Goal: Information Seeking & Learning: Learn about a topic

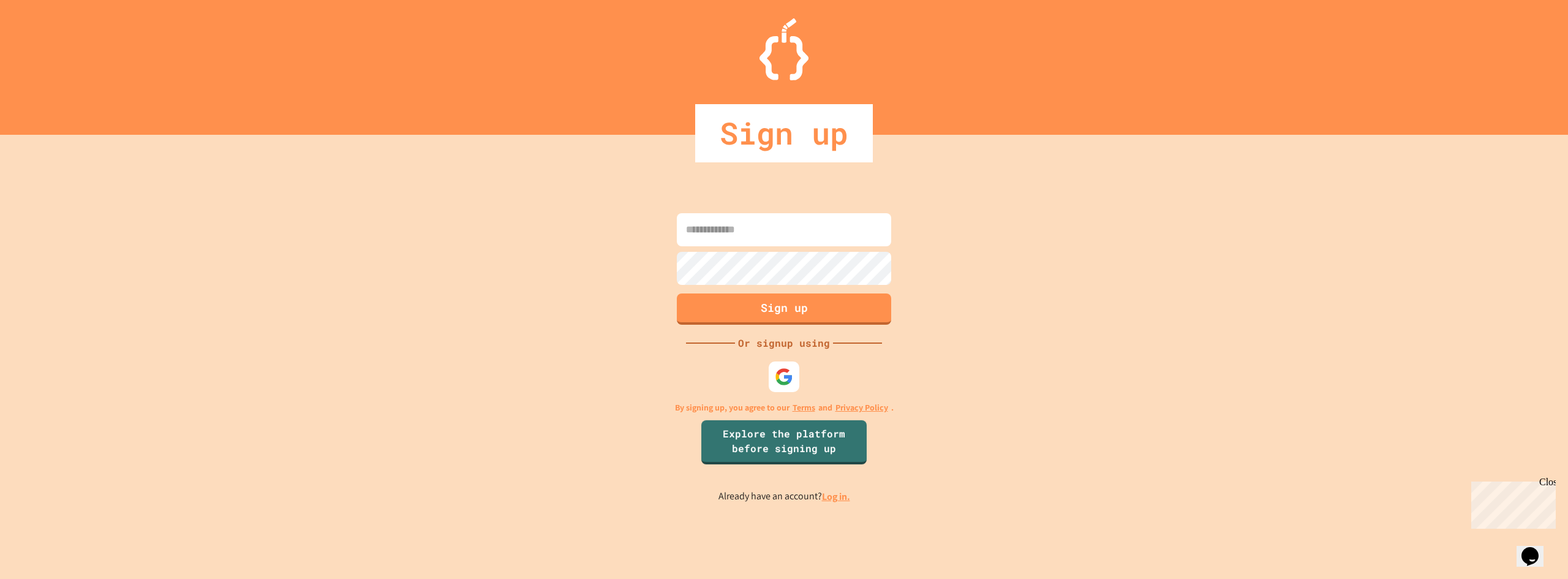
click at [836, 493] on link "Log in." at bounding box center [836, 496] width 28 height 13
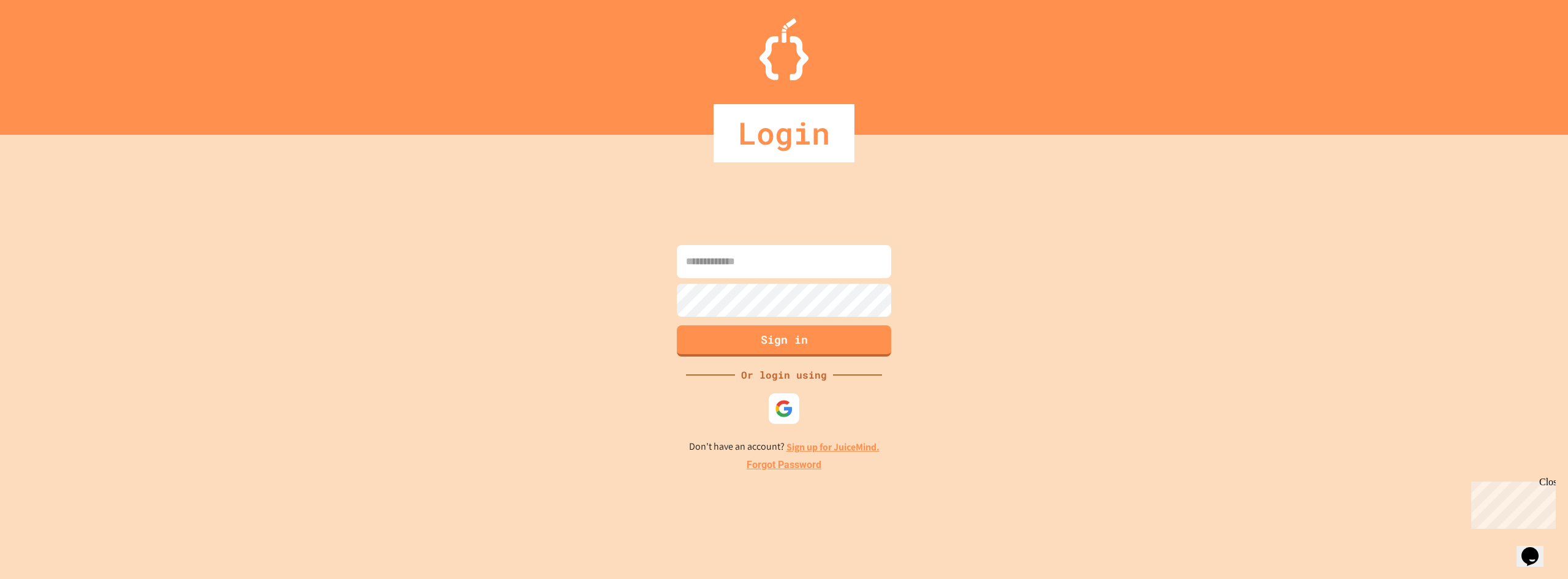
click at [770, 260] on input at bounding box center [784, 262] width 214 height 33
type input "**********"
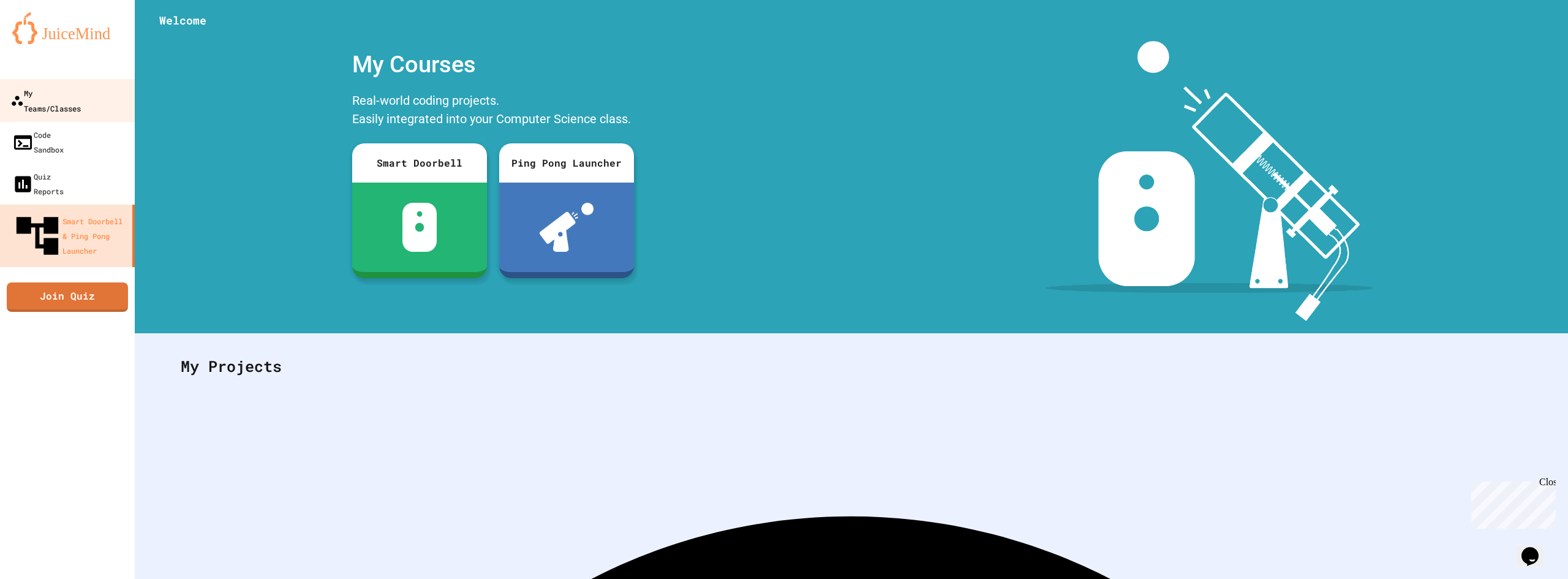
click at [53, 101] on link "My Teams/Classes" at bounding box center [68, 101] width 139 height 43
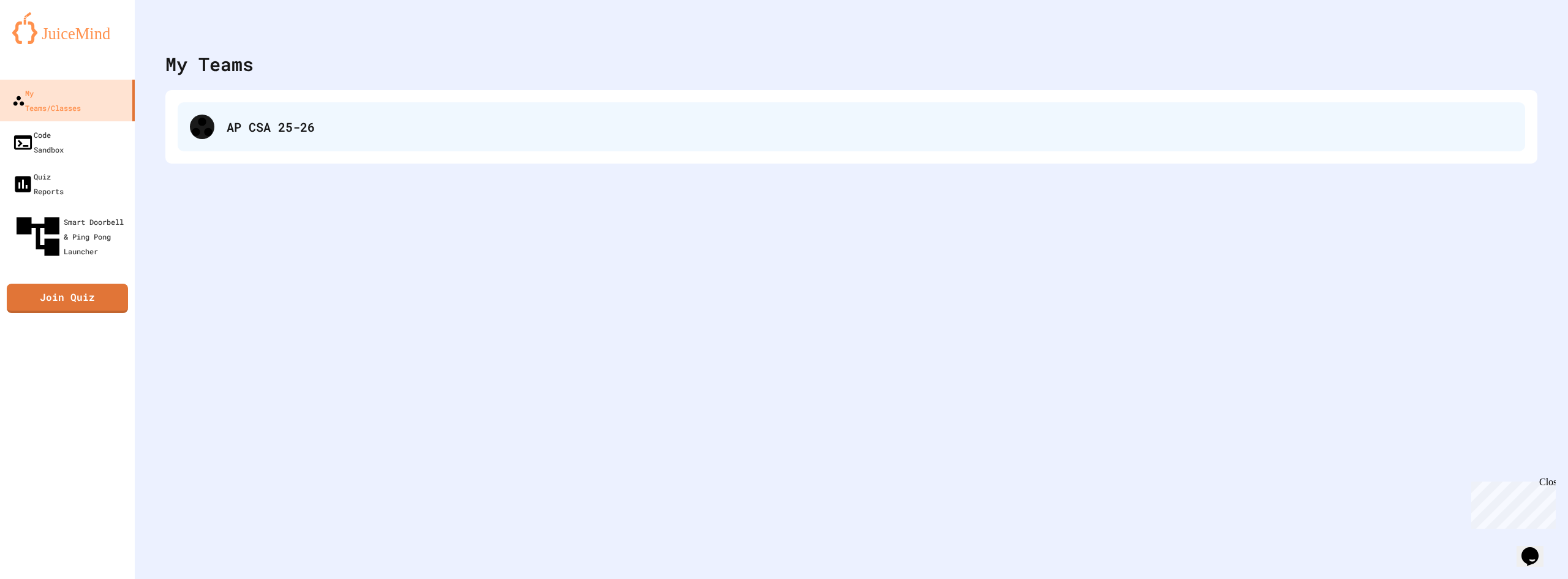
click at [324, 150] on div "AP CSA 25-26" at bounding box center [851, 127] width 1347 height 49
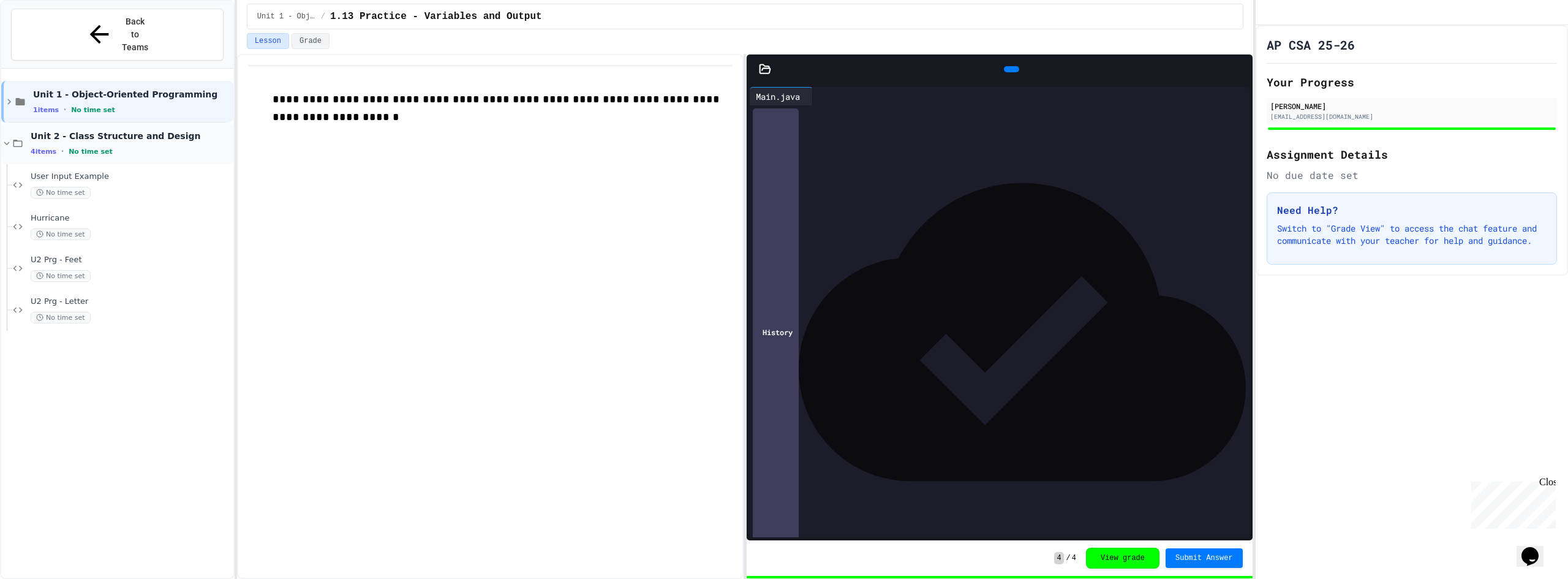
click at [109, 130] on span "Unit 2 - Class Structure and Design" at bounding box center [131, 136] width 200 height 11
click at [125, 130] on span "Unit 2 - Class Structure and Design" at bounding box center [131, 136] width 200 height 11
click at [142, 130] on span "Unit 2 - Class Structure and Design" at bounding box center [131, 136] width 200 height 11
click at [141, 130] on div "Unit 2 - Class Structure and Design 4 items • No time set" at bounding box center [131, 143] width 200 height 26
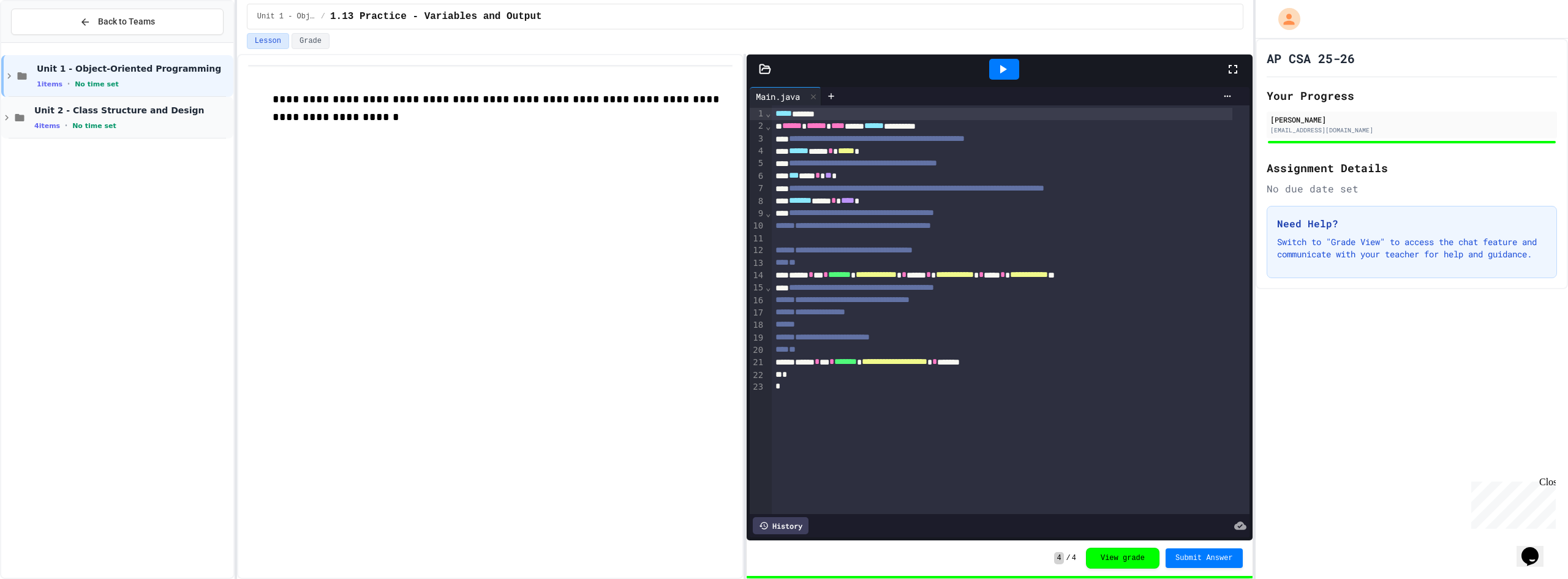
click at [144, 110] on span "Unit 2 - Class Structure and Design" at bounding box center [132, 110] width 197 height 11
click at [78, 273] on span "U2 Prg - BaseballPlayer" at bounding box center [132, 276] width 197 height 10
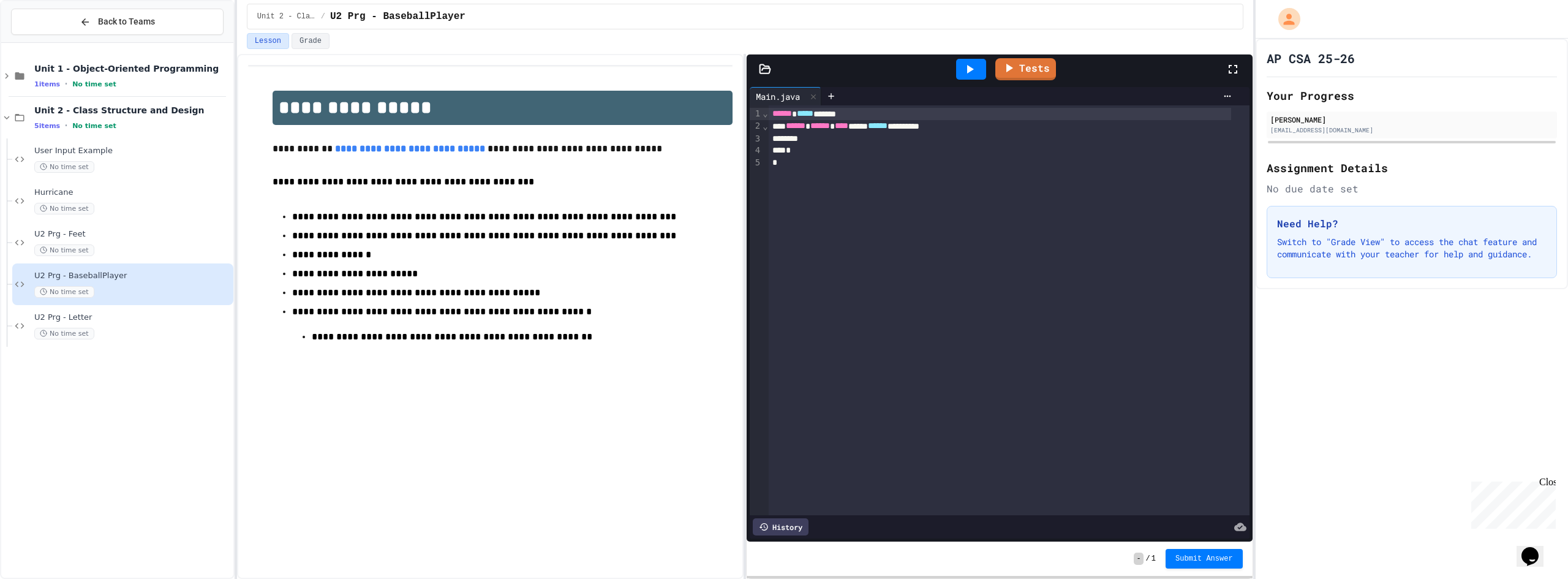
click at [927, 141] on div at bounding box center [999, 139] width 463 height 13
click at [763, 66] on icon at bounding box center [765, 70] width 13 height 13
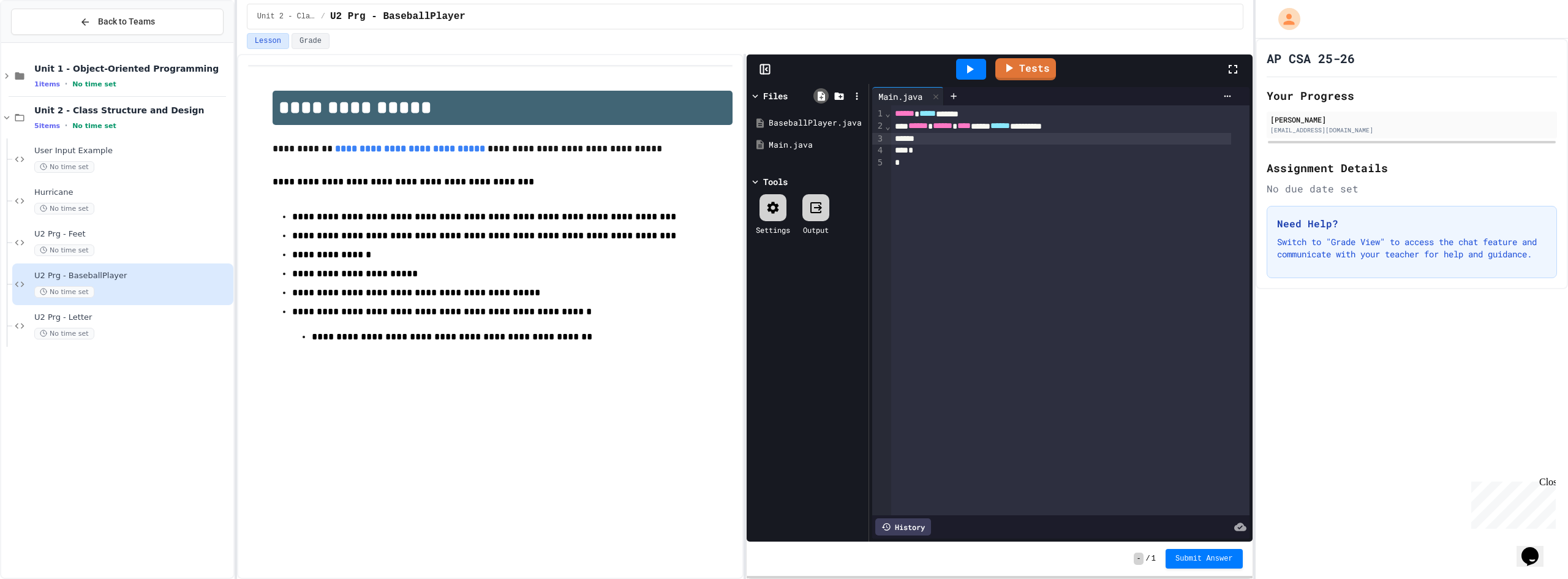
click at [823, 95] on icon at bounding box center [821, 95] width 8 height 9
click at [802, 124] on div "BaseballPlayer.java" at bounding box center [809, 123] width 82 height 13
click at [763, 69] on icon at bounding box center [763, 69] width 0 height 9
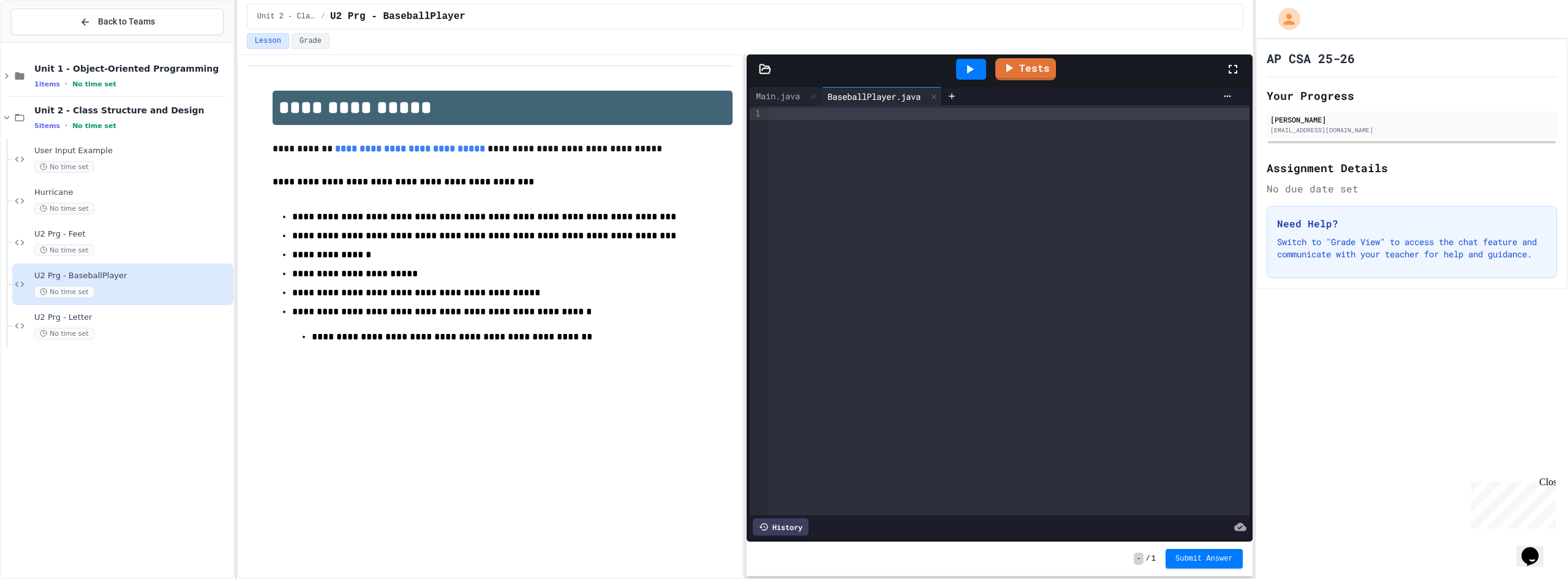
click at [829, 116] on div at bounding box center [1008, 114] width 481 height 13
click at [891, 187] on div "**********" at bounding box center [999, 188] width 463 height 13
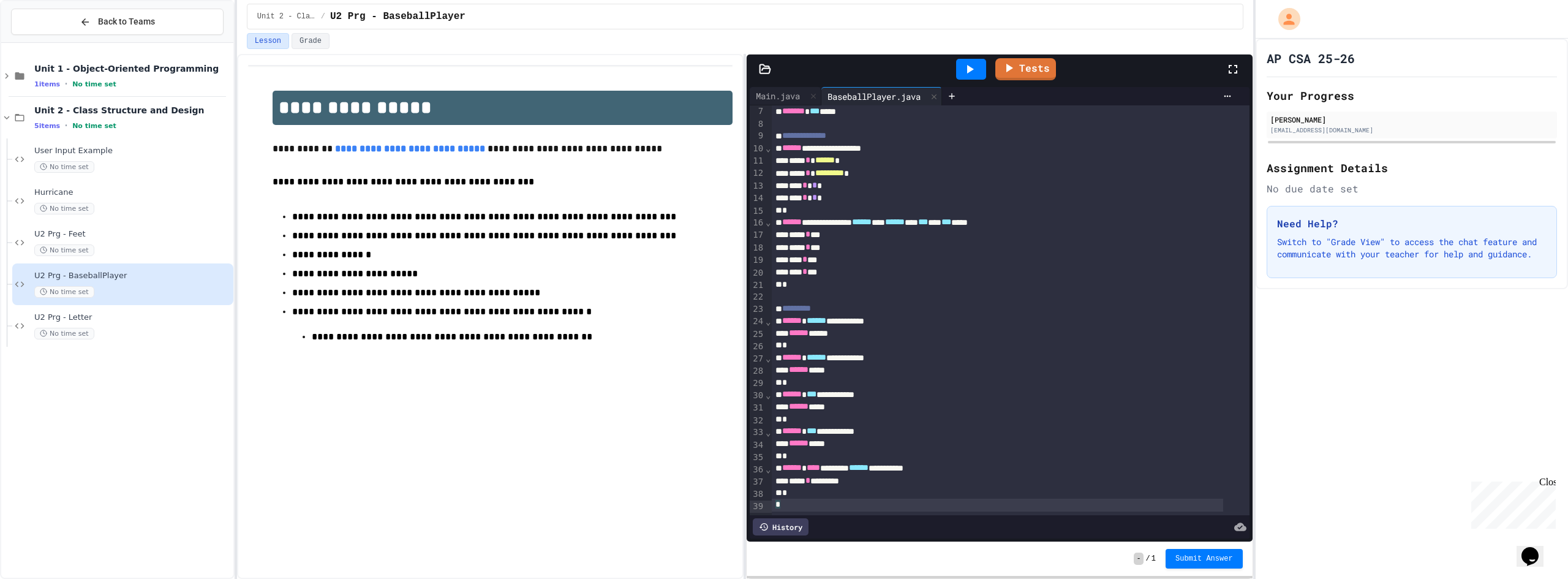
scroll to position [95, 0]
click at [788, 95] on div "Main.java" at bounding box center [777, 95] width 56 height 13
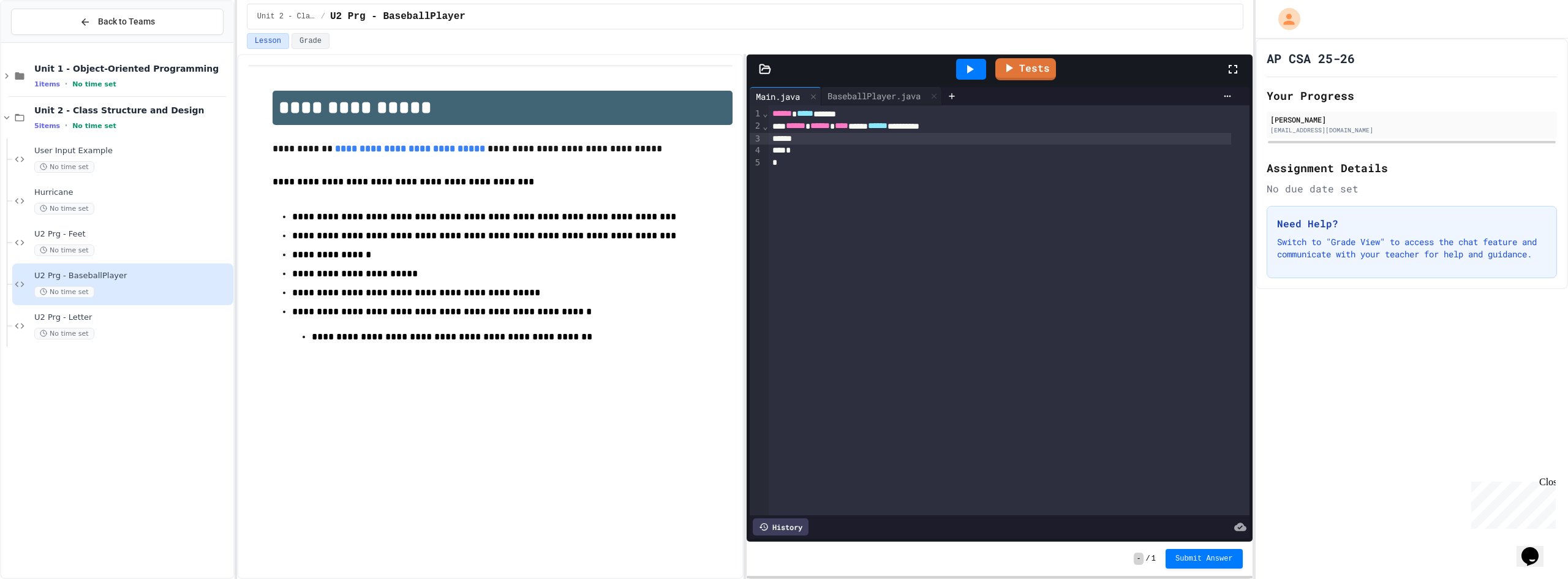
click at [873, 141] on div at bounding box center [999, 139] width 463 height 13
click at [852, 89] on div "BaseballPlayer.java" at bounding box center [873, 95] width 105 height 13
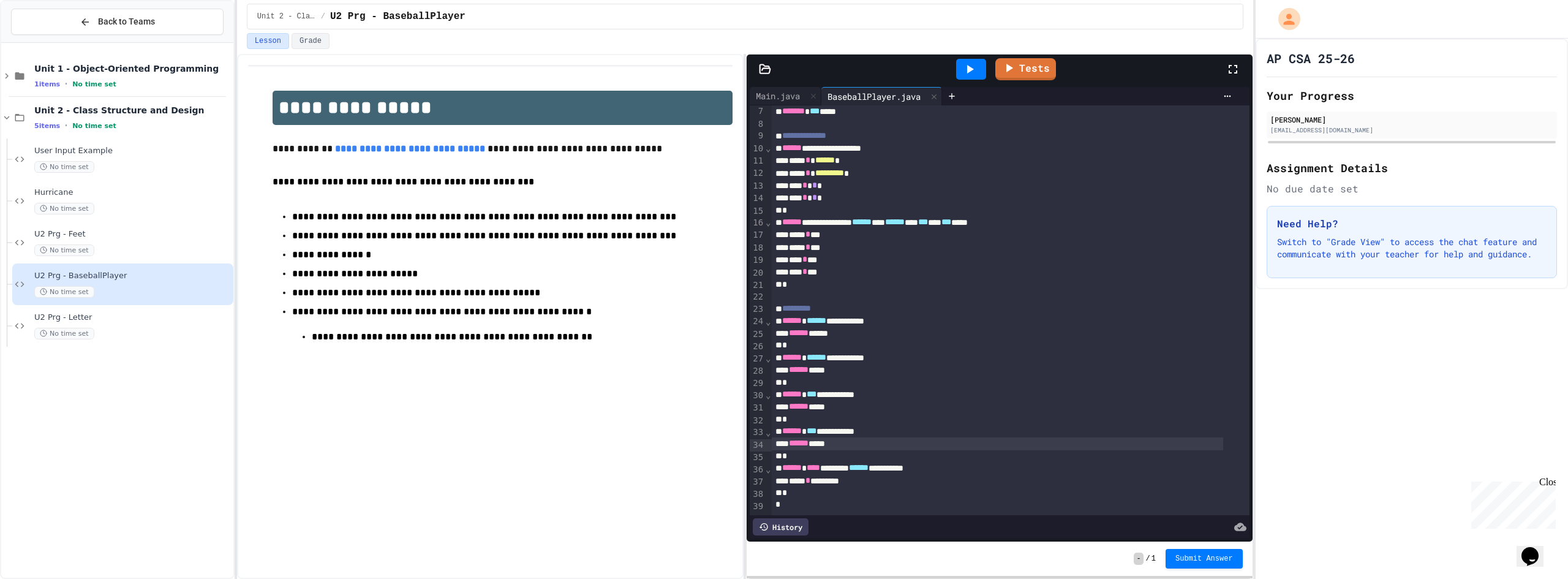
click at [827, 437] on div "****** ****" at bounding box center [997, 443] width 452 height 13
click at [824, 450] on div "*" at bounding box center [997, 457] width 452 height 13
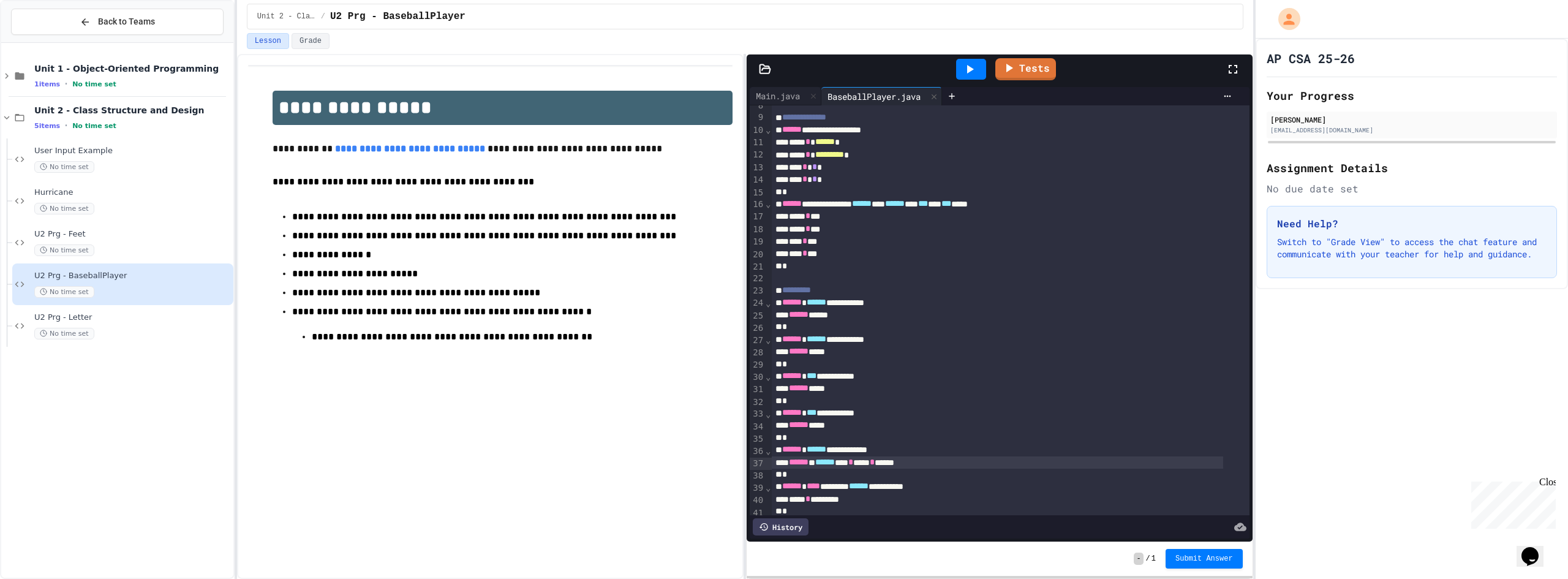
scroll to position [132, 0]
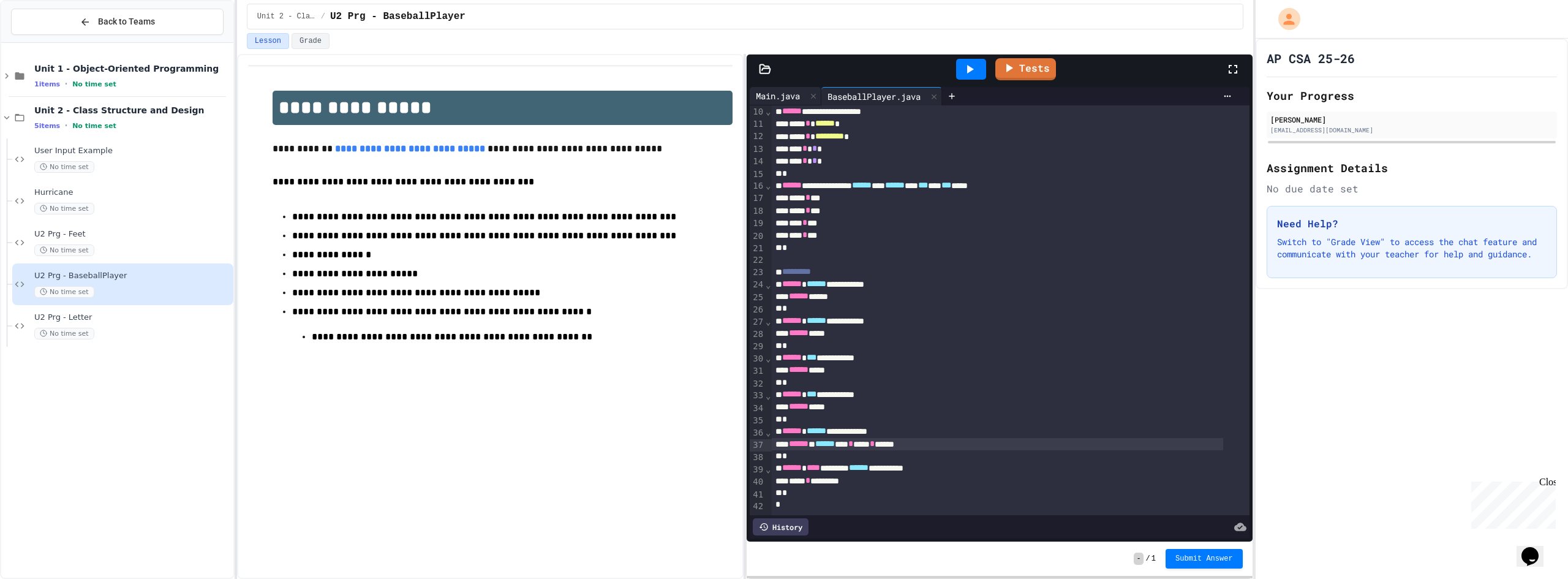
click at [778, 97] on div "Main.java" at bounding box center [777, 95] width 56 height 13
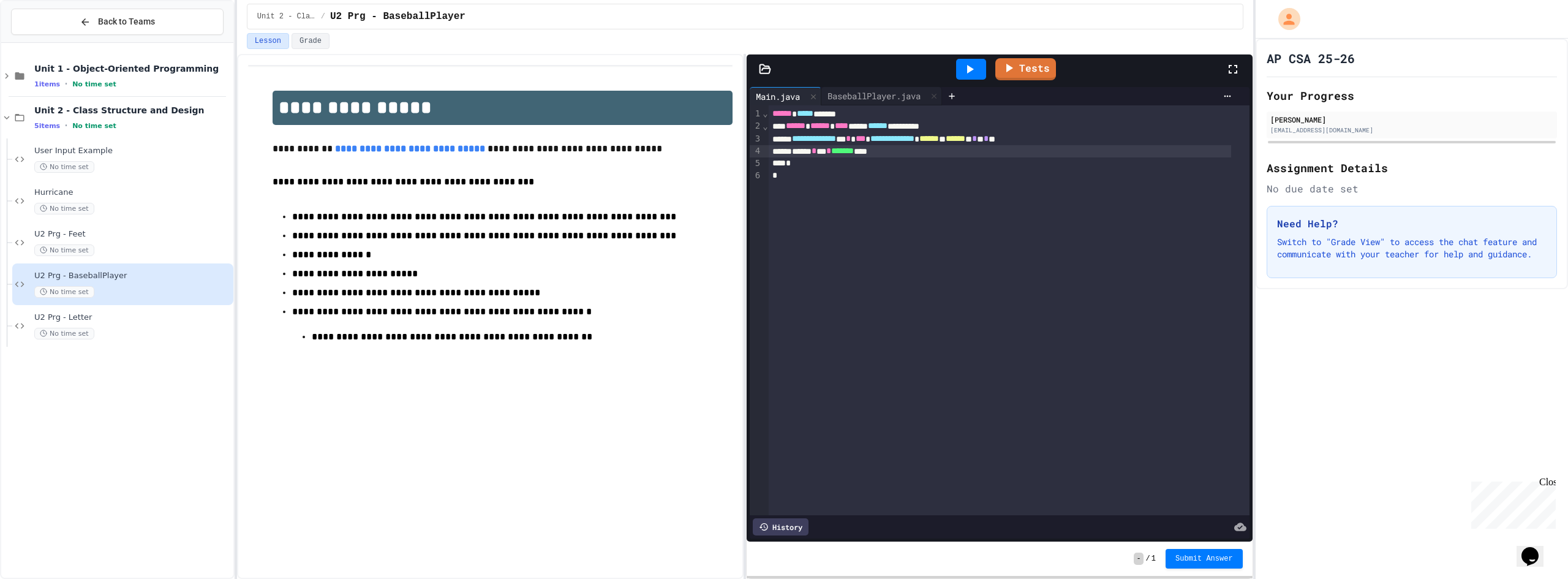
click at [928, 154] on div "****** * *** * ******* ****" at bounding box center [999, 152] width 463 height 13
click at [964, 67] on icon at bounding box center [969, 69] width 15 height 15
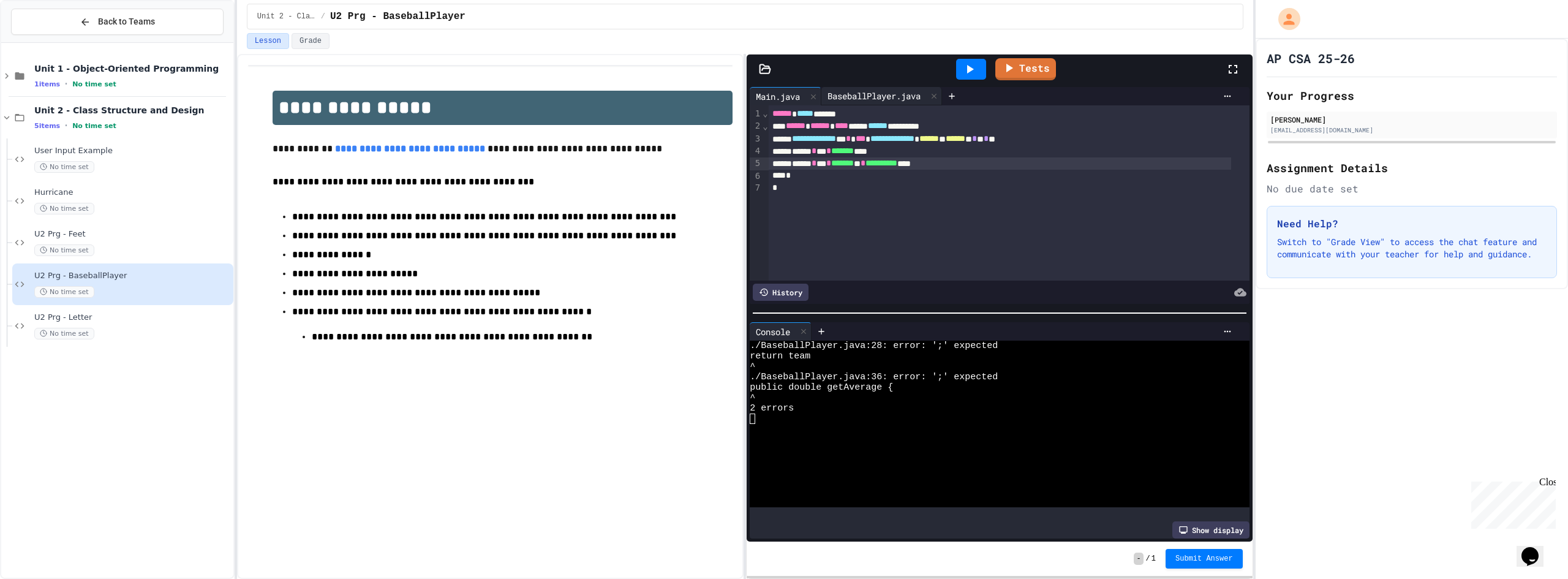
click at [881, 95] on div "BaseballPlayer.java" at bounding box center [873, 95] width 105 height 13
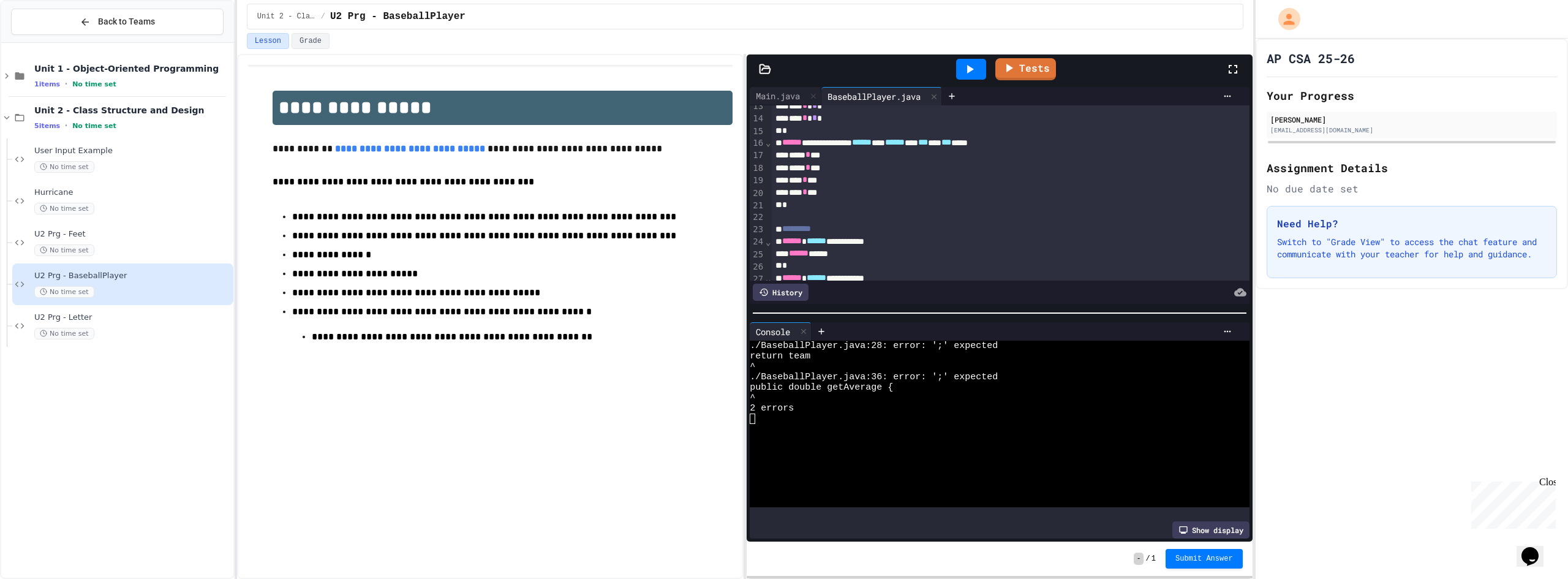
scroll to position [245, 0]
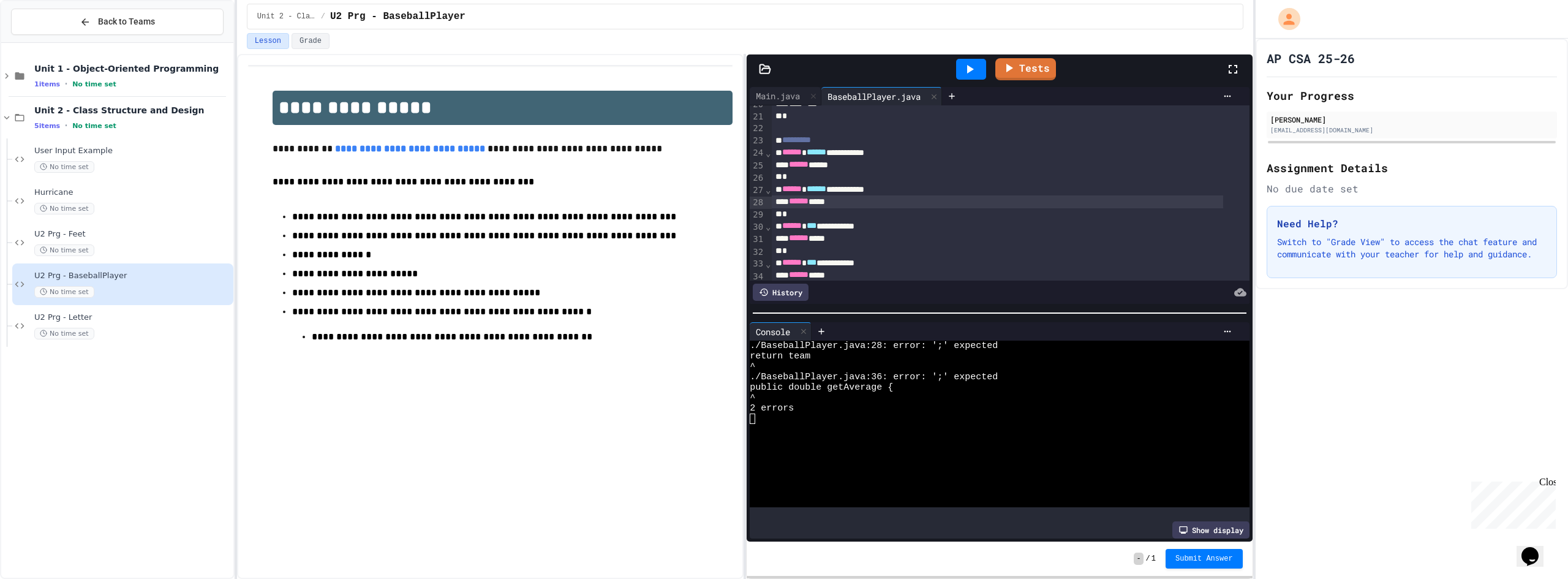
click at [855, 200] on div "****** ****" at bounding box center [997, 202] width 452 height 13
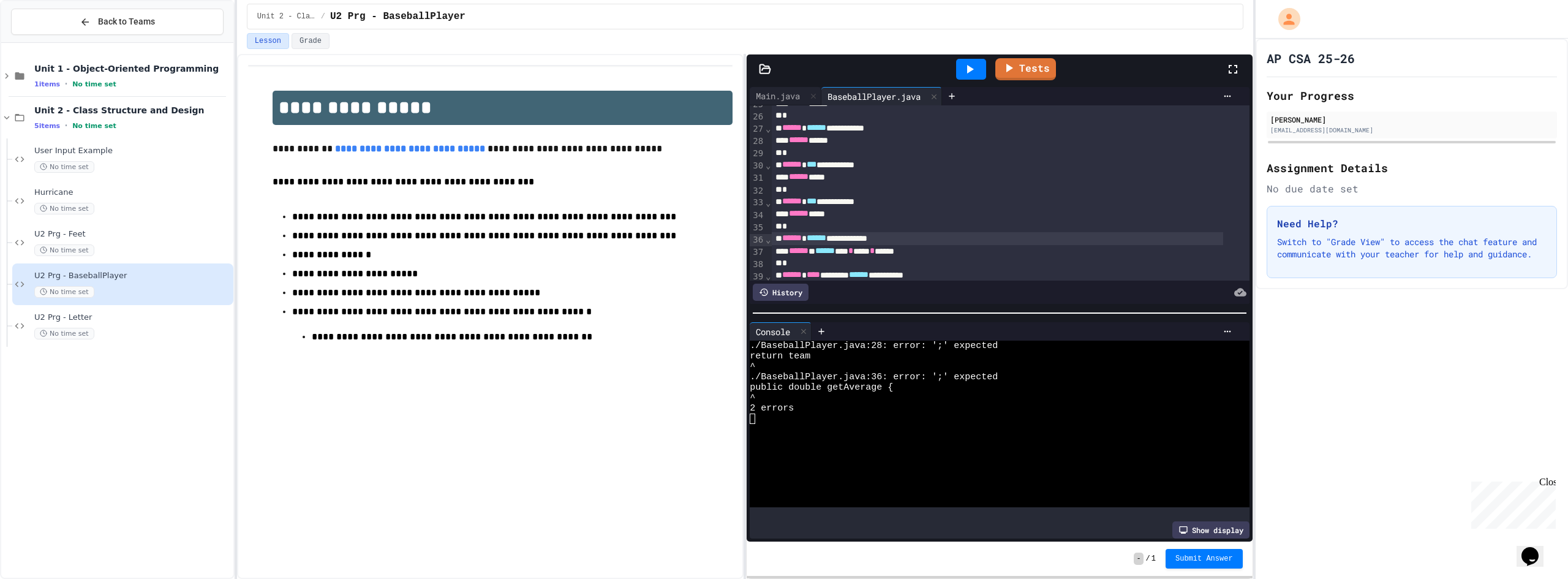
click at [895, 239] on div "**********" at bounding box center [997, 239] width 452 height 13
click at [976, 68] on icon at bounding box center [969, 69] width 15 height 15
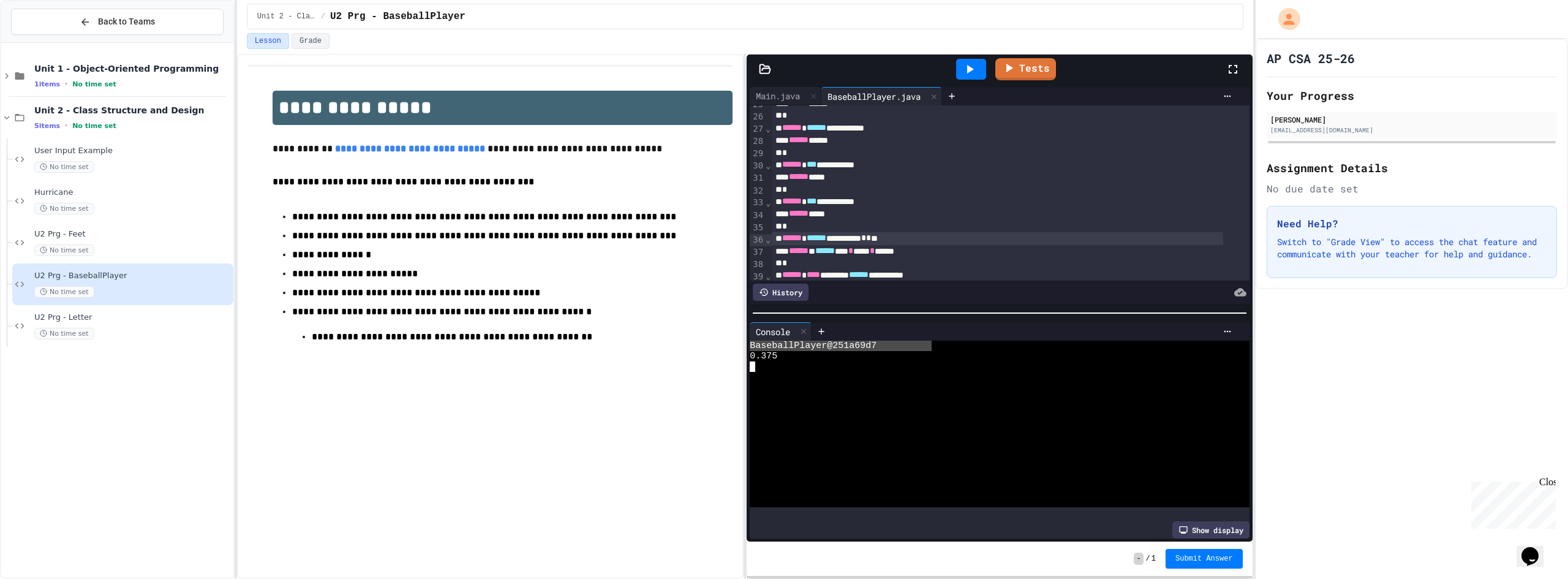
drag, startPoint x: 750, startPoint y: 340, endPoint x: 930, endPoint y: 336, distance: 180.0
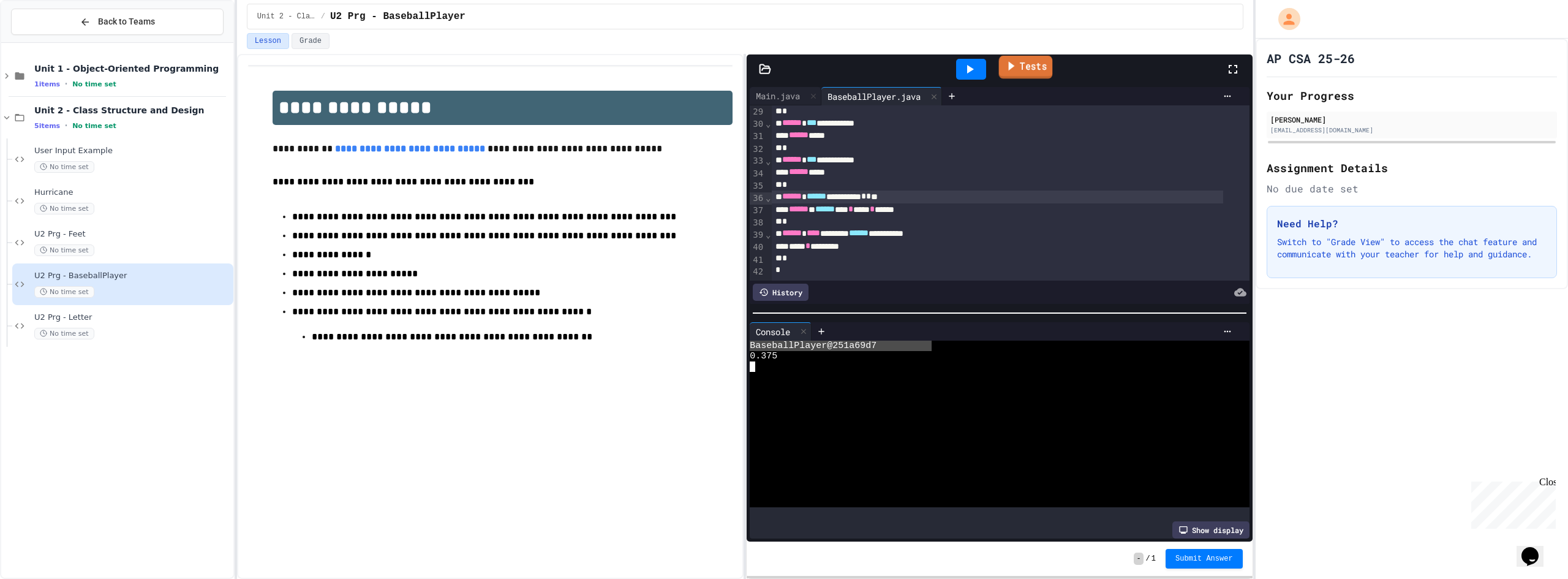
click at [1019, 64] on link "Tests" at bounding box center [1025, 67] width 54 height 23
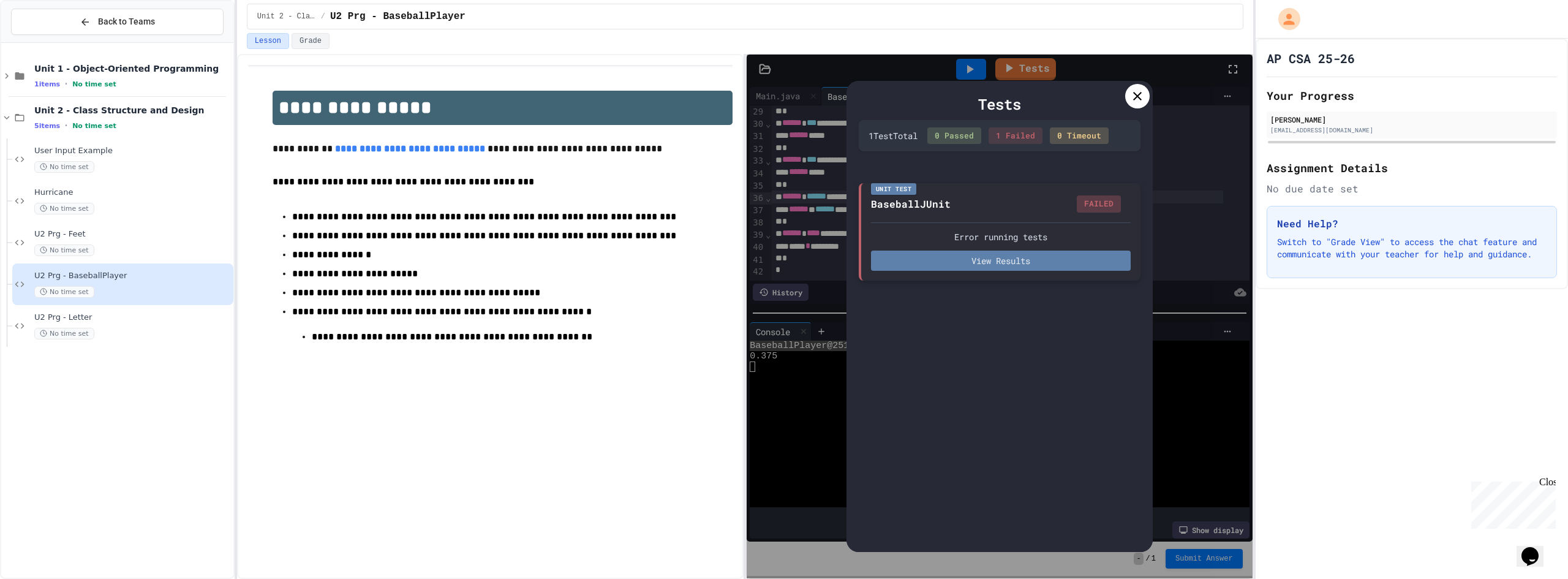
click at [982, 264] on button "View Results" at bounding box center [1000, 260] width 260 height 20
click at [1139, 100] on icon at bounding box center [1137, 96] width 15 height 15
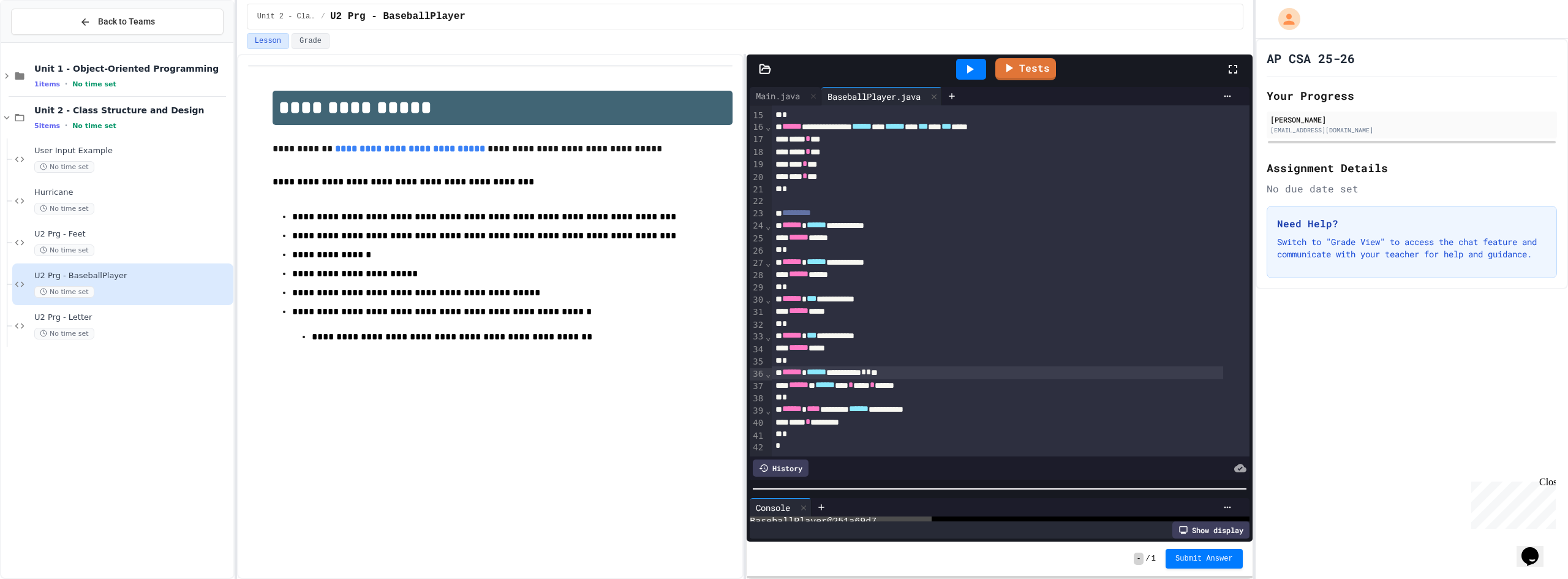
scroll to position [144, 0]
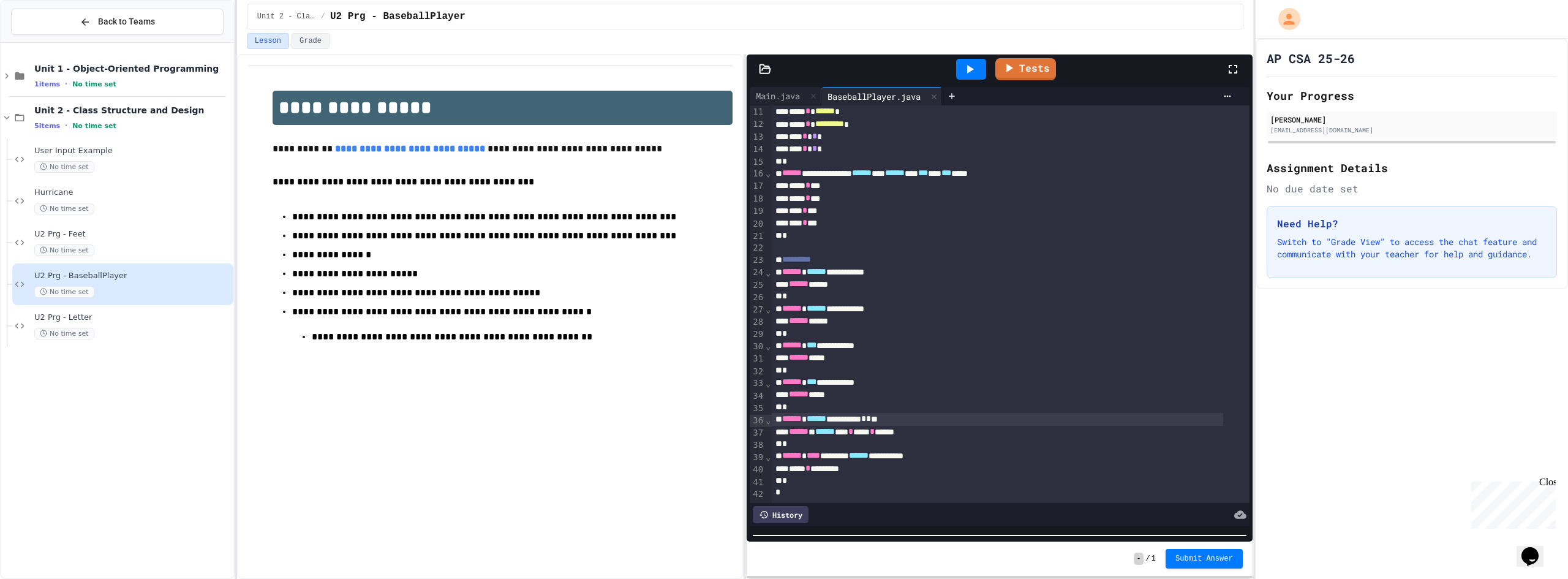
click at [928, 578] on html "**********" at bounding box center [784, 290] width 1568 height 579
click at [779, 97] on div "Main.java" at bounding box center [777, 95] width 56 height 13
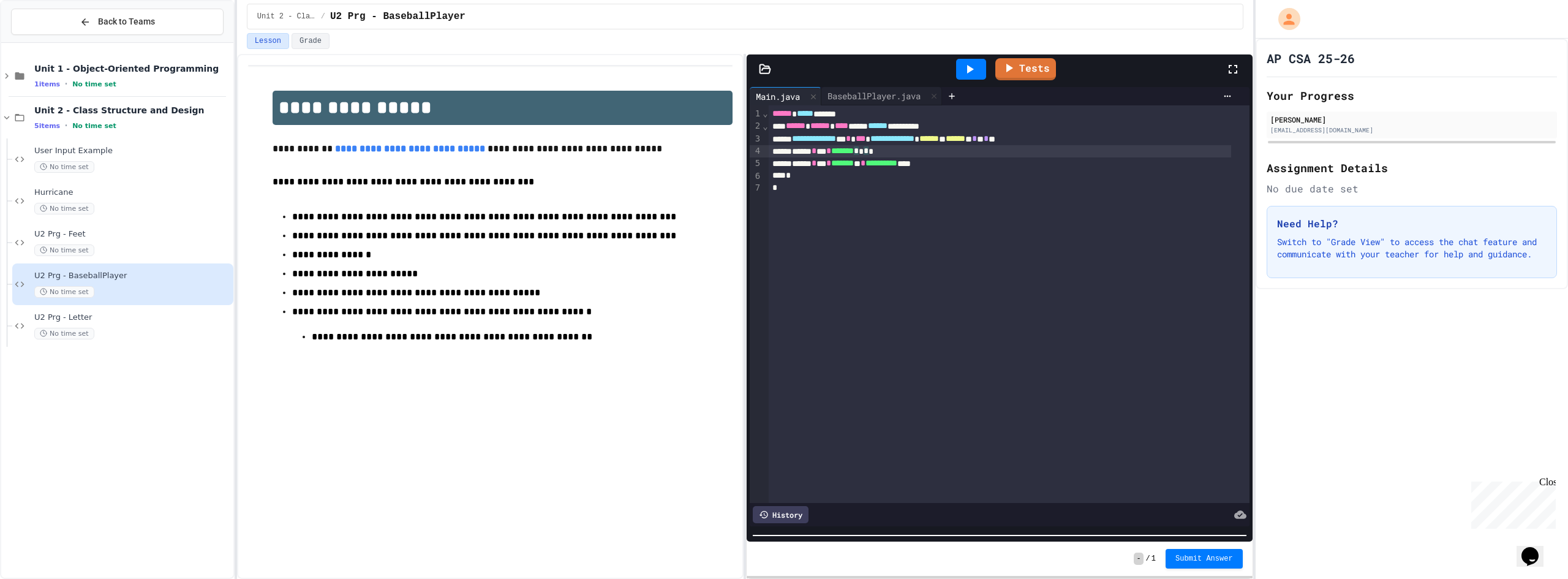
click at [894, 152] on div "****** * *** * ******* * * * *" at bounding box center [999, 152] width 463 height 13
click at [907, 93] on div "BaseballPlayer.java" at bounding box center [873, 95] width 105 height 13
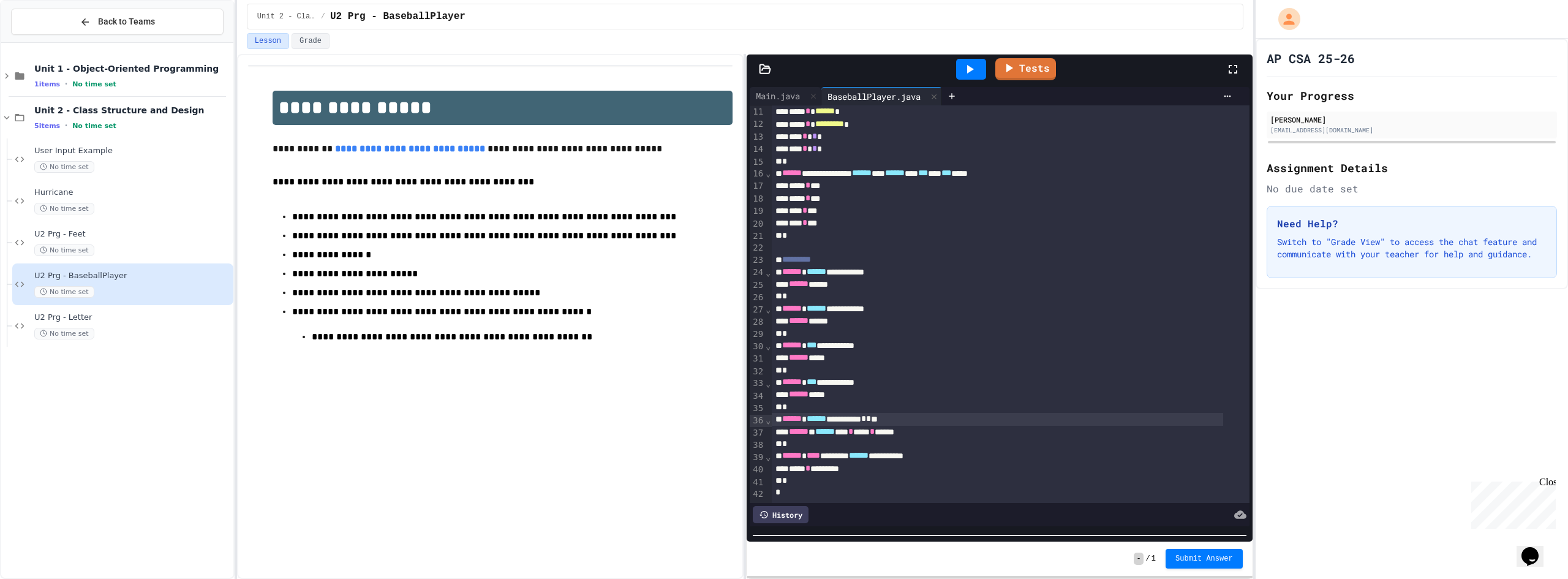
click at [826, 486] on div "*" at bounding box center [997, 493] width 452 height 13
click at [825, 474] on div "*" at bounding box center [997, 480] width 452 height 13
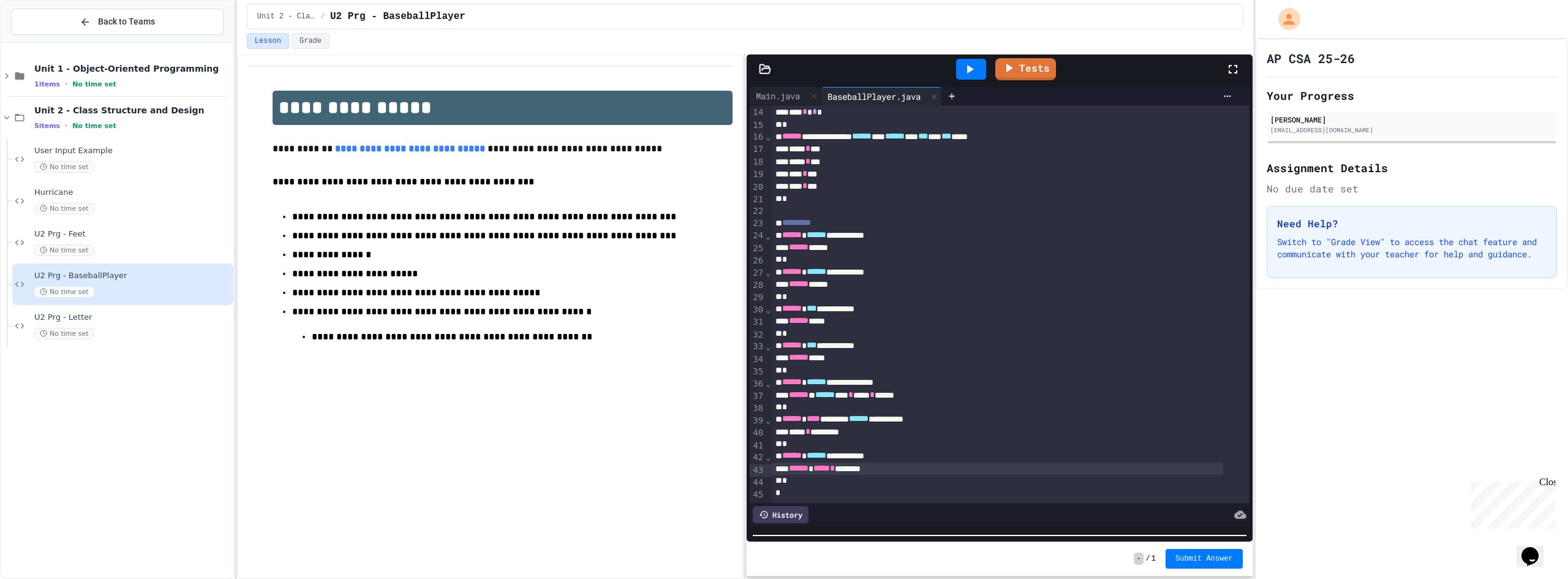
scroll to position [181, 0]
click at [971, 462] on div "**********" at bounding box center [997, 468] width 452 height 13
click at [903, 463] on span "**********" at bounding box center [871, 468] width 65 height 8
click at [784, 100] on div "Main.java" at bounding box center [777, 95] width 56 height 13
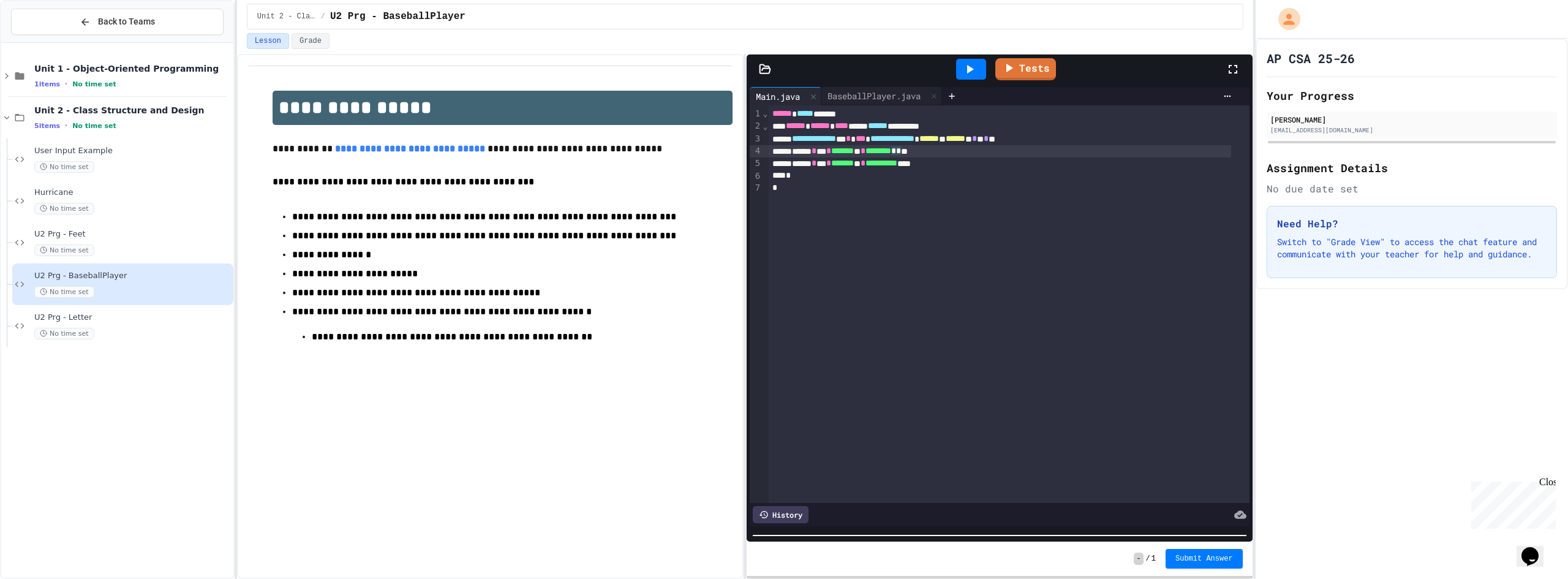
click at [891, 152] on span "********" at bounding box center [878, 150] width 26 height 8
click at [972, 72] on icon at bounding box center [969, 69] width 15 height 15
click at [973, 74] on icon at bounding box center [969, 69] width 15 height 15
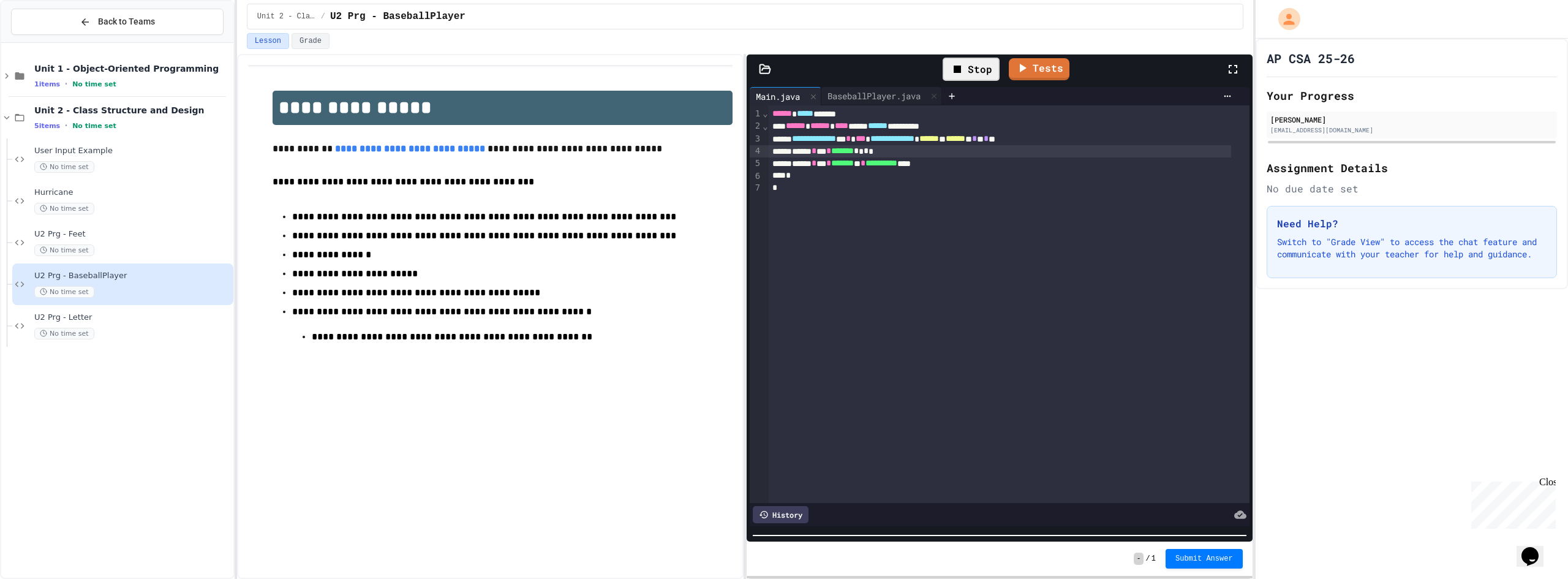
click at [973, 74] on div "Stop" at bounding box center [971, 69] width 57 height 23
click at [973, 74] on icon at bounding box center [969, 69] width 15 height 15
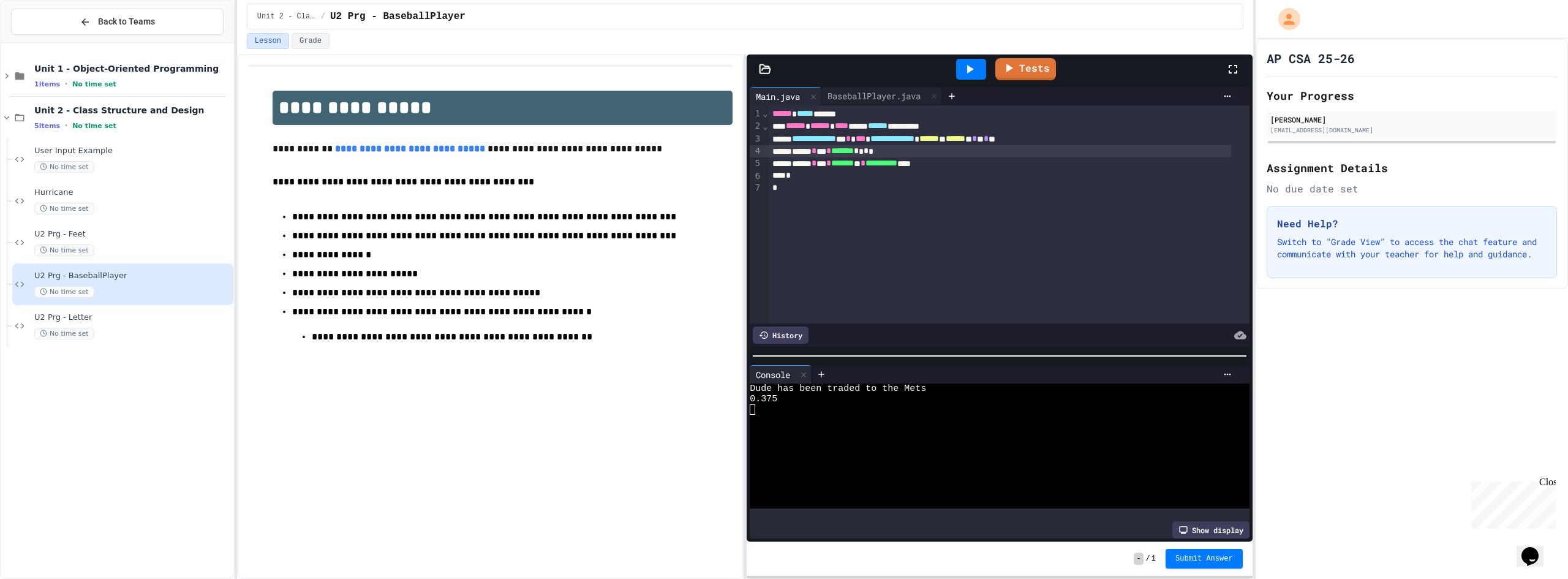
click at [976, 350] on div at bounding box center [999, 356] width 505 height 13
drag, startPoint x: 976, startPoint y: 344, endPoint x: 998, endPoint y: 333, distance: 24.6
click at [997, 336] on div "**********" at bounding box center [999, 312] width 505 height 457
click at [970, 65] on icon at bounding box center [969, 69] width 15 height 15
click at [871, 100] on div "BaseballPlayer.java" at bounding box center [873, 95] width 105 height 13
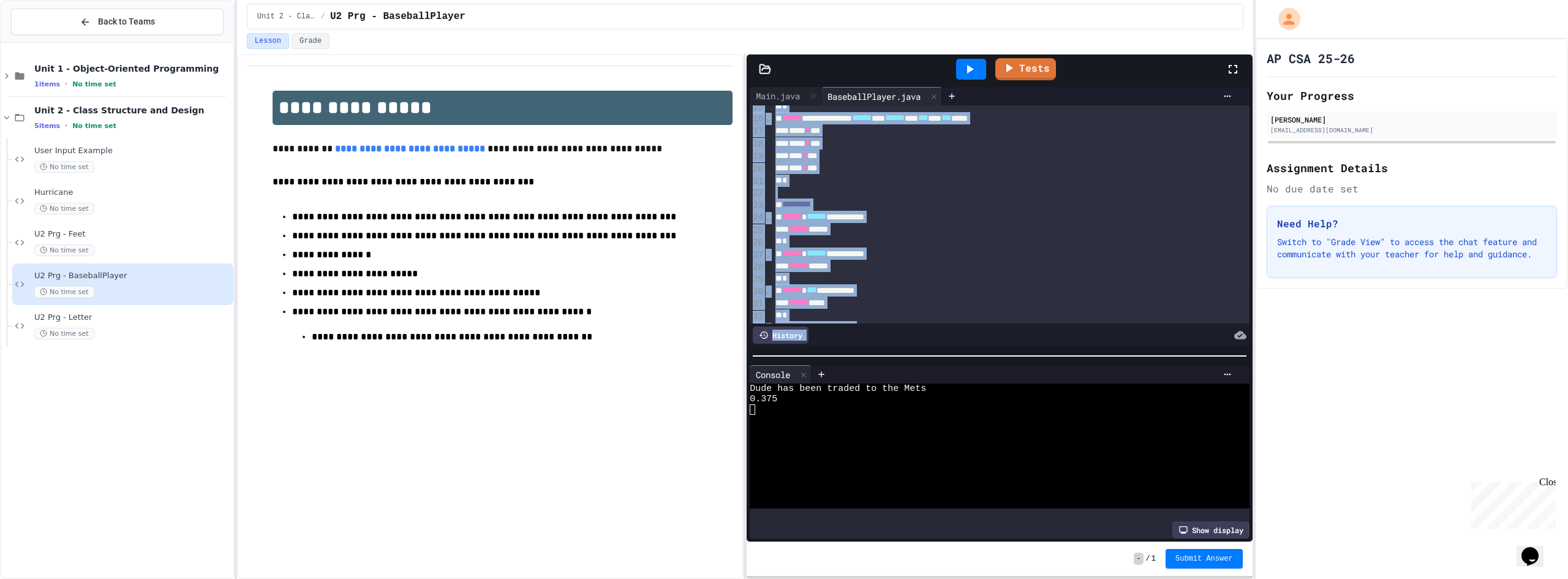
scroll to position [356, 0]
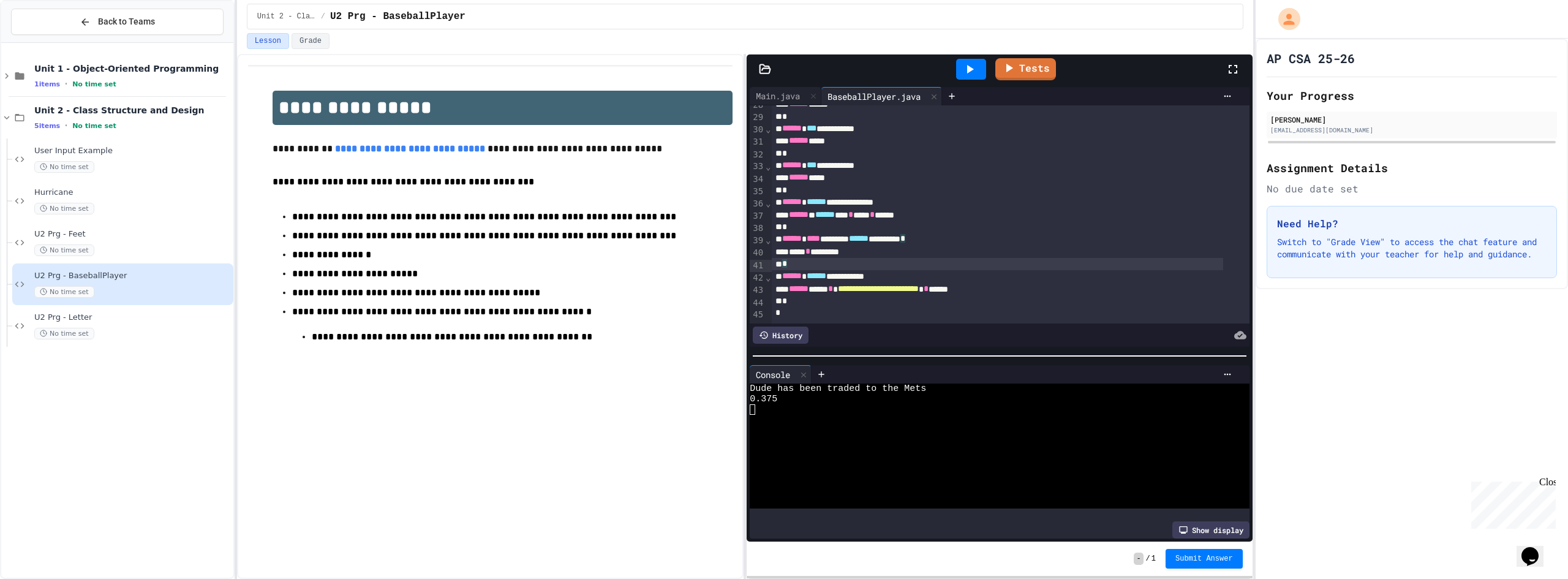
click at [967, 258] on div "*" at bounding box center [997, 264] width 452 height 13
click at [784, 95] on div "Main.java" at bounding box center [777, 95] width 56 height 13
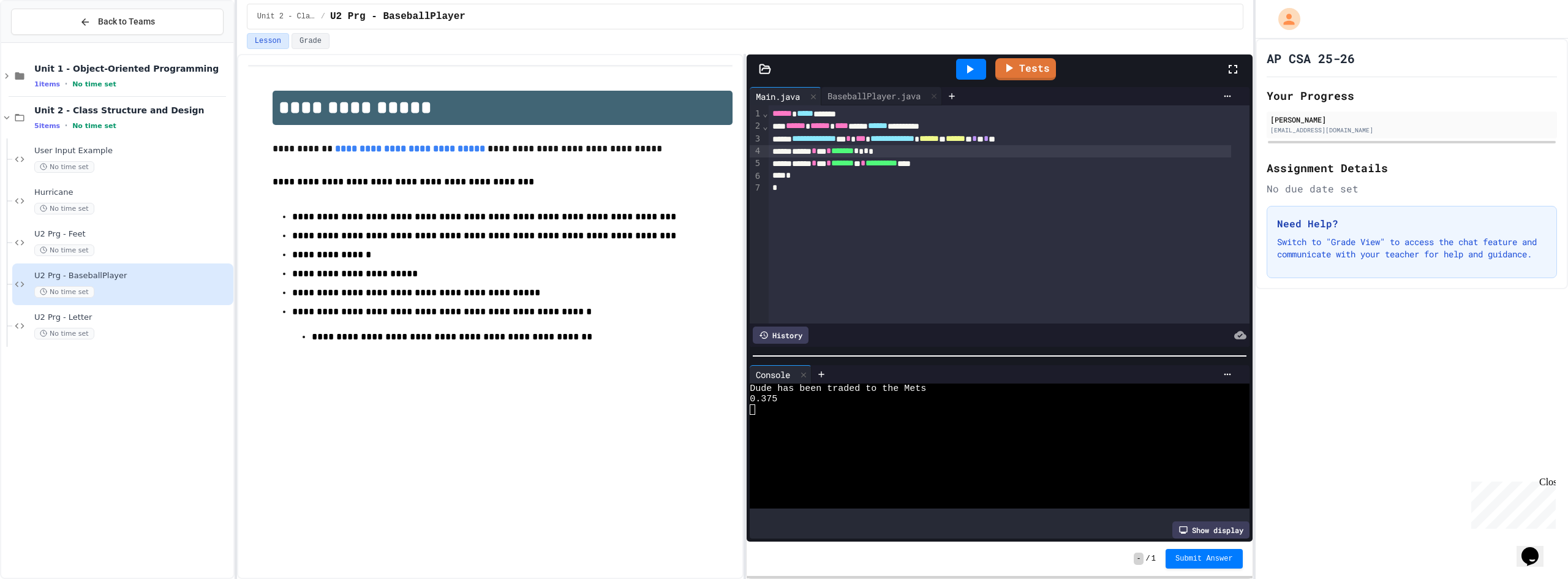
click at [971, 164] on div "**********" at bounding box center [999, 164] width 463 height 13
click at [898, 88] on div "BaseballPlayer.java" at bounding box center [881, 96] width 120 height 18
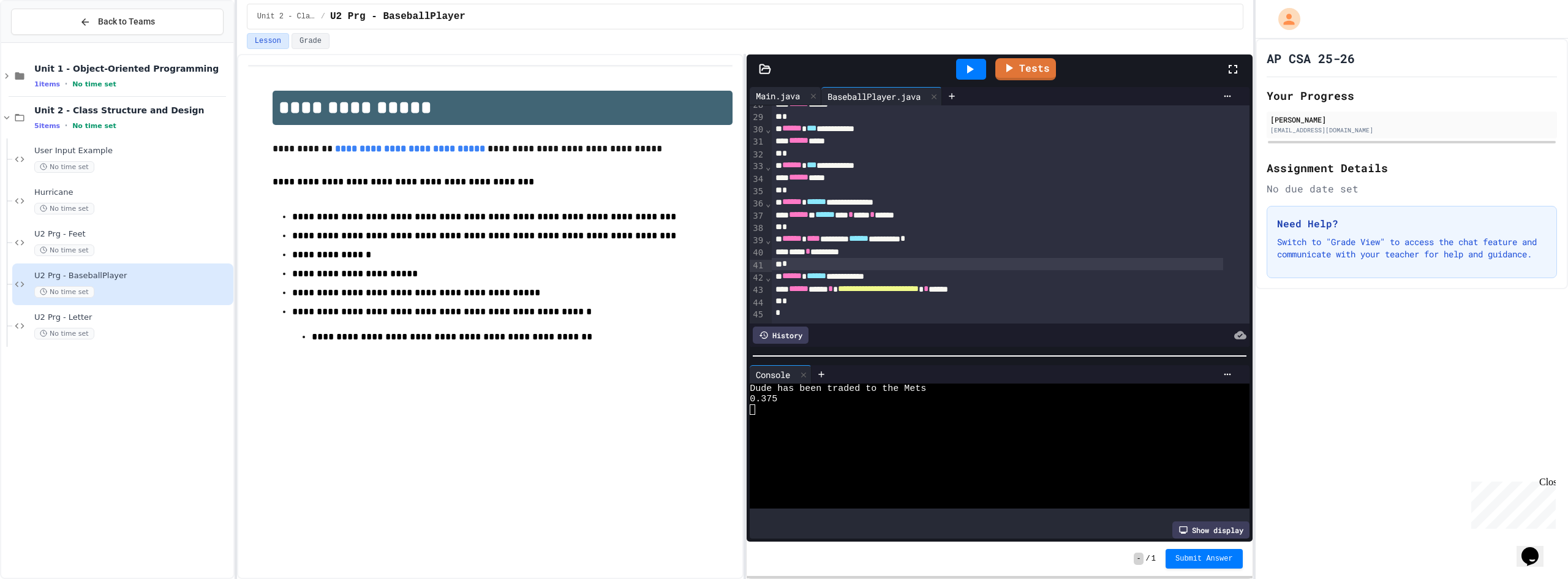
click at [770, 99] on div "Main.java" at bounding box center [777, 95] width 56 height 13
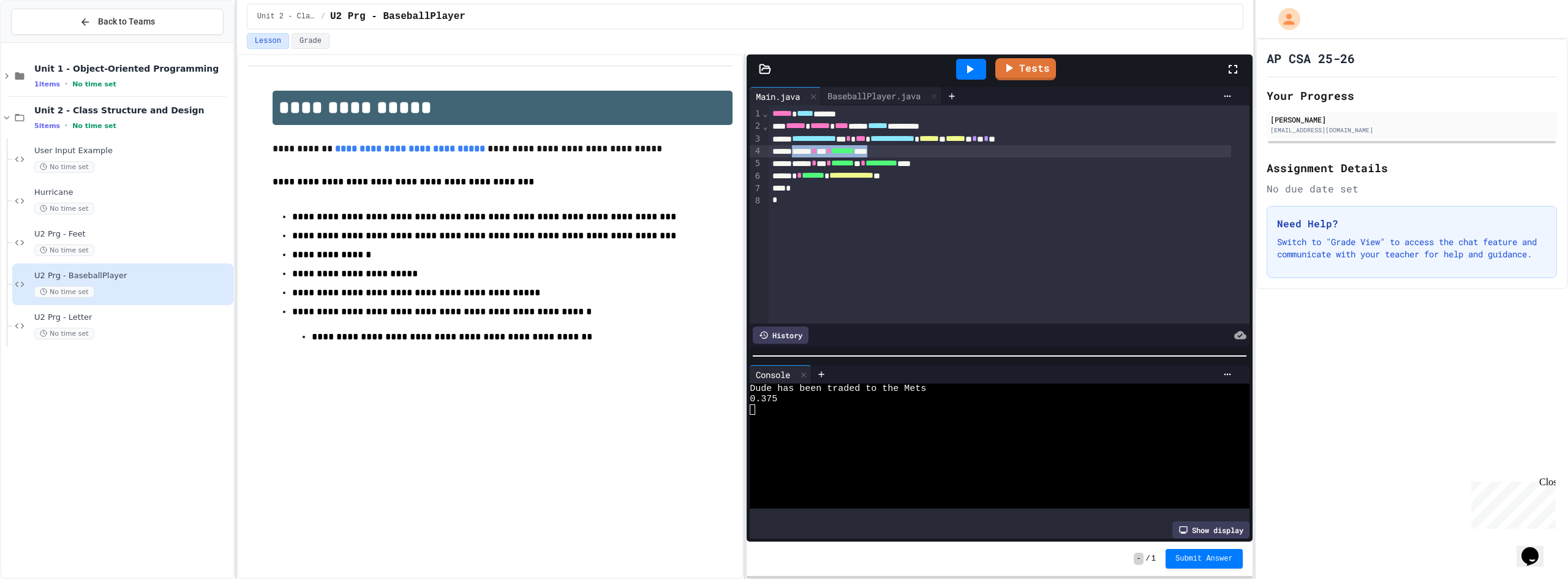
drag, startPoint x: 800, startPoint y: 150, endPoint x: 905, endPoint y: 147, distance: 105.0
click at [905, 147] on div "****** * *** * ******* ****" at bounding box center [999, 152] width 463 height 13
click at [928, 165] on div "**********" at bounding box center [999, 164] width 463 height 13
click at [974, 65] on icon at bounding box center [969, 69] width 15 height 15
click at [912, 406] on div at bounding box center [989, 409] width 480 height 10
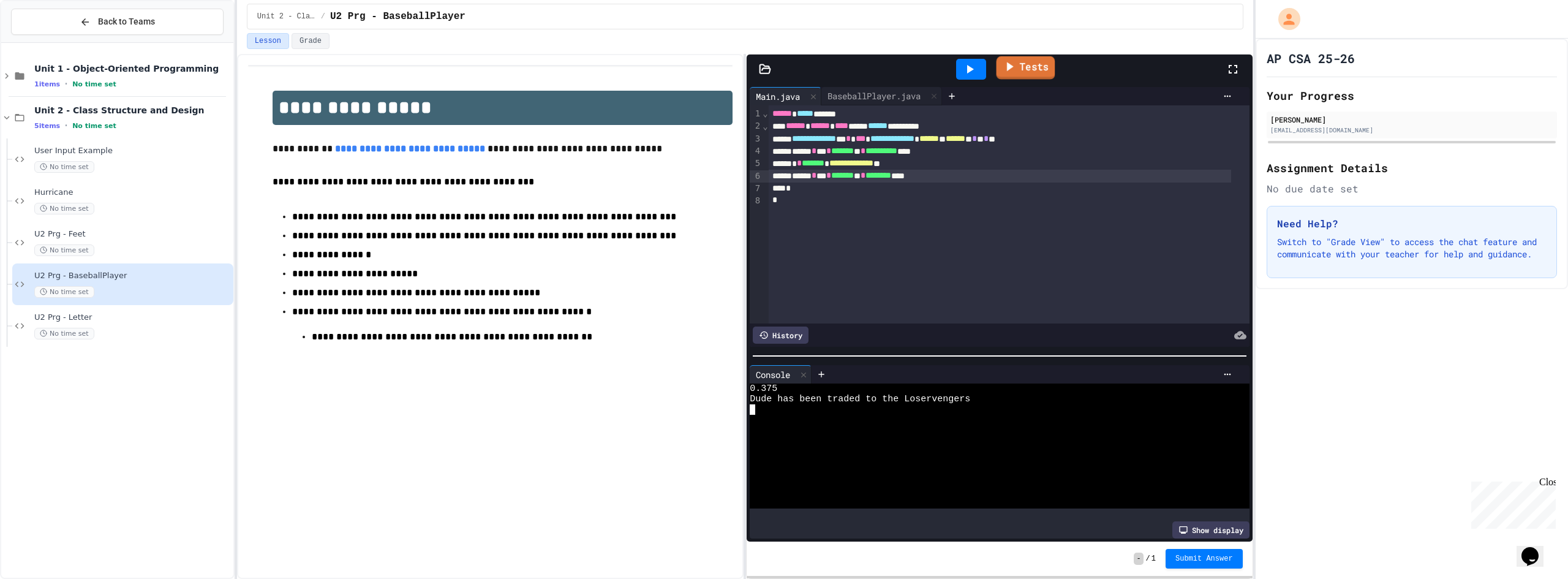
click at [1023, 74] on link "Tests" at bounding box center [1025, 68] width 58 height 23
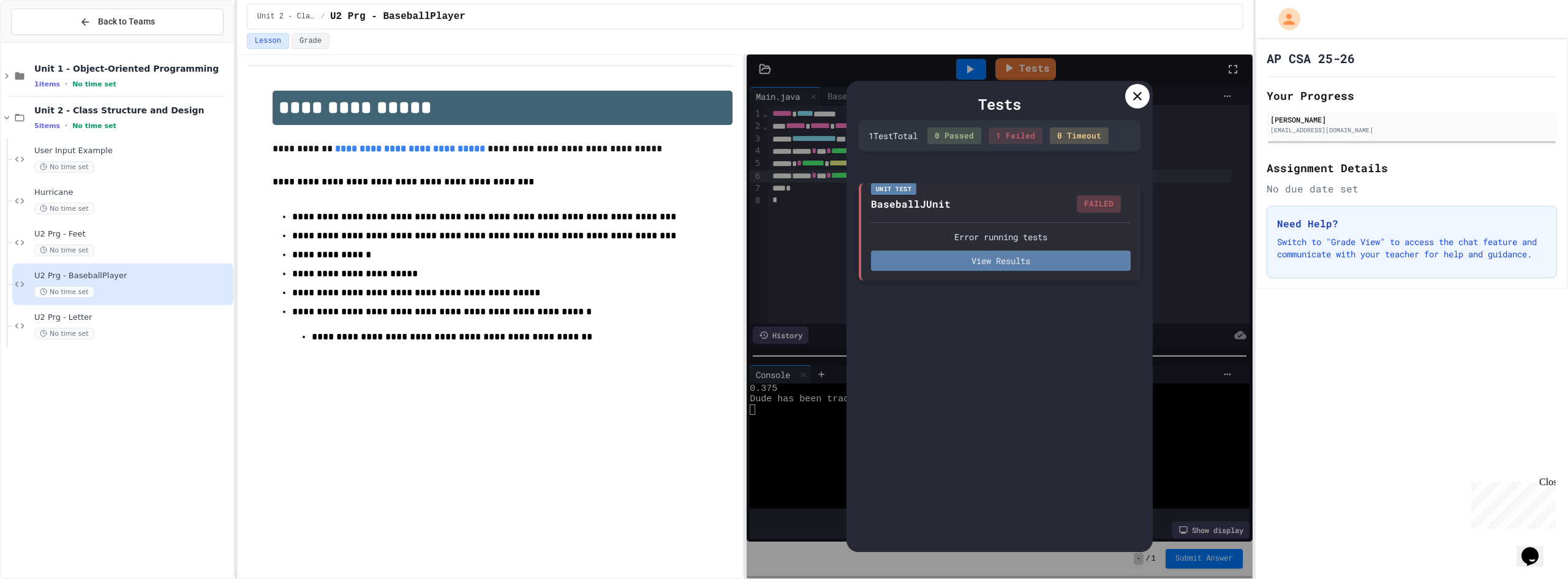
click at [986, 260] on button "View Results" at bounding box center [1000, 260] width 260 height 20
drag, startPoint x: 640, startPoint y: 396, endPoint x: 668, endPoint y: 394, distance: 28.1
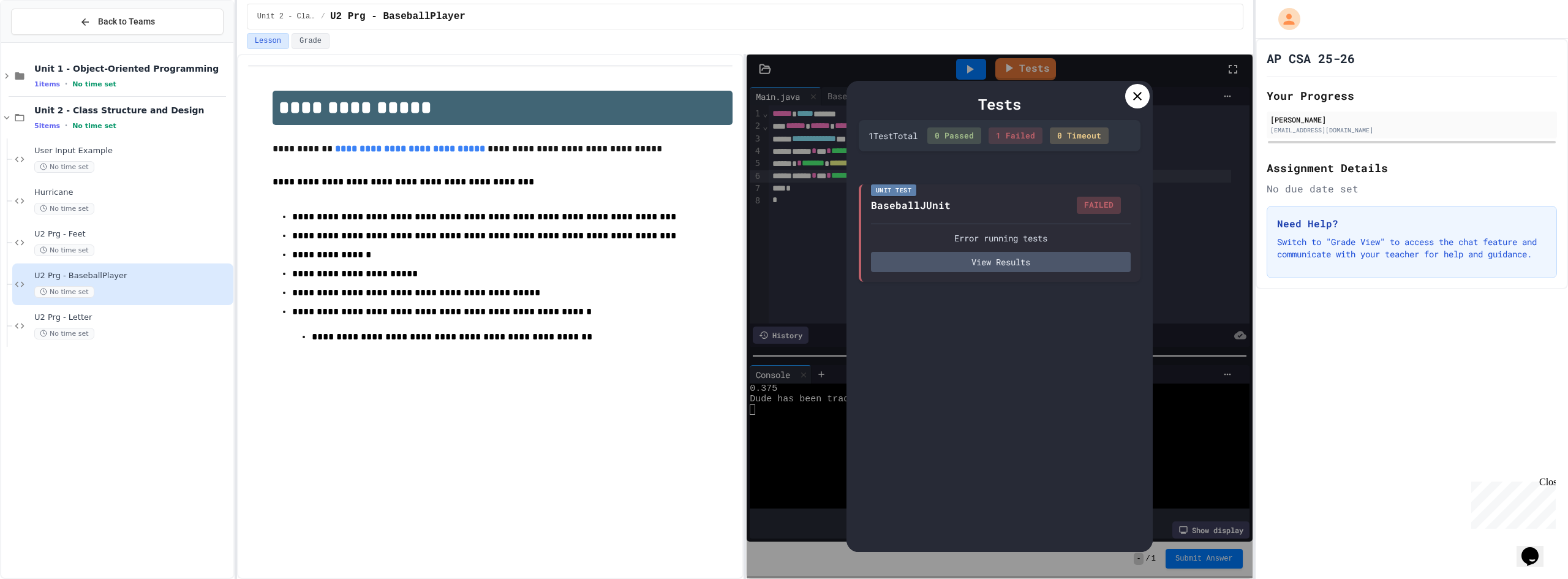
scroll to position [0, 0]
click at [1140, 95] on icon at bounding box center [1137, 96] width 15 height 15
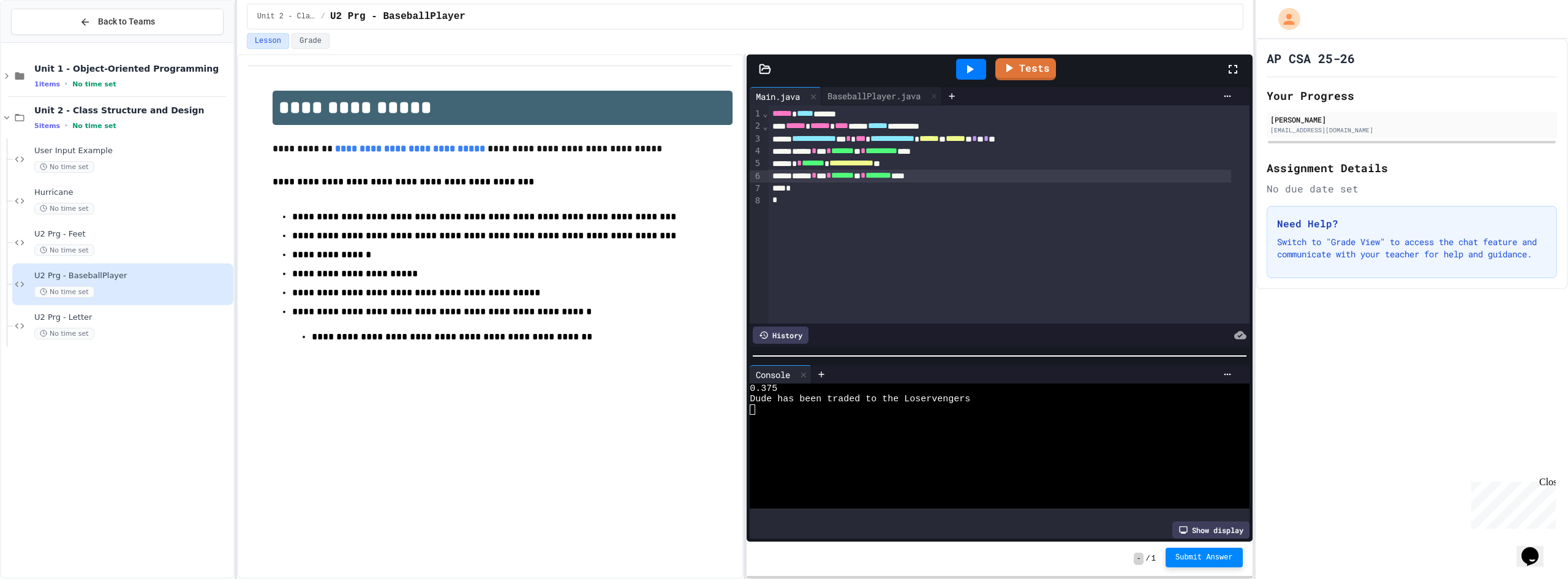
click at [1204, 560] on span "Submit Answer" at bounding box center [1204, 557] width 58 height 10
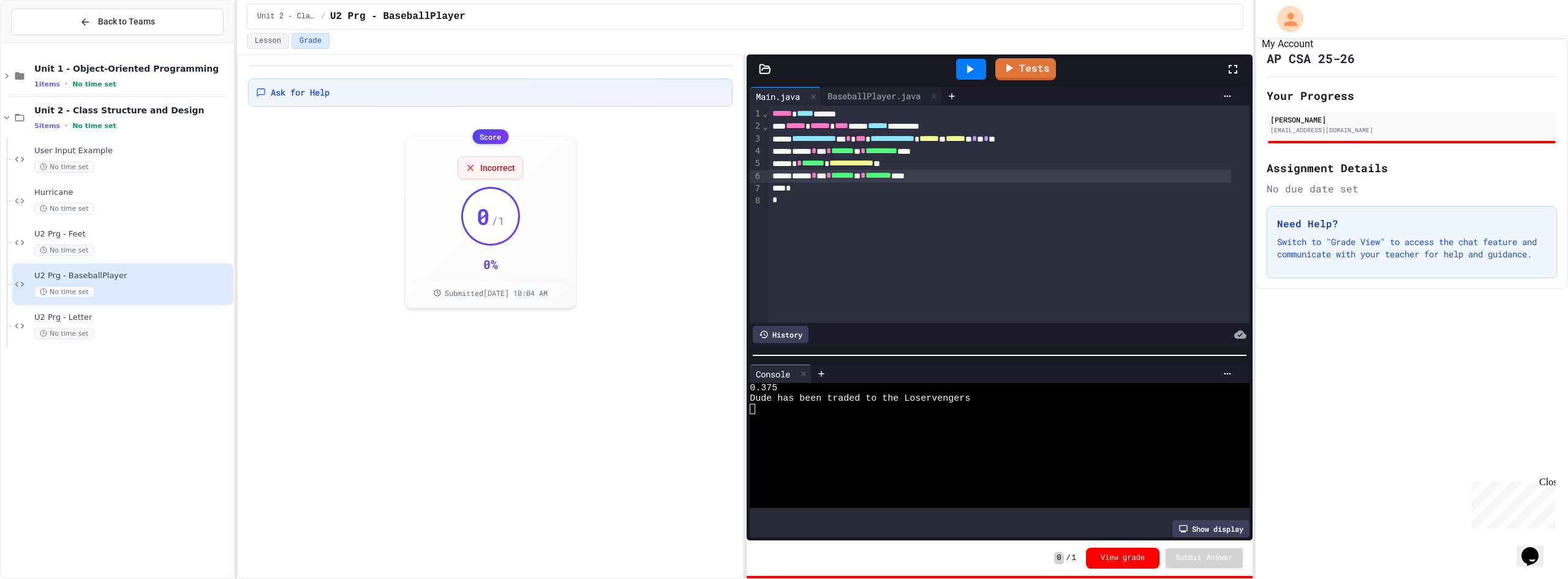
click at [1283, 19] on icon "My Account" at bounding box center [1290, 19] width 19 height 19
